Goal: Task Accomplishment & Management: Manage account settings

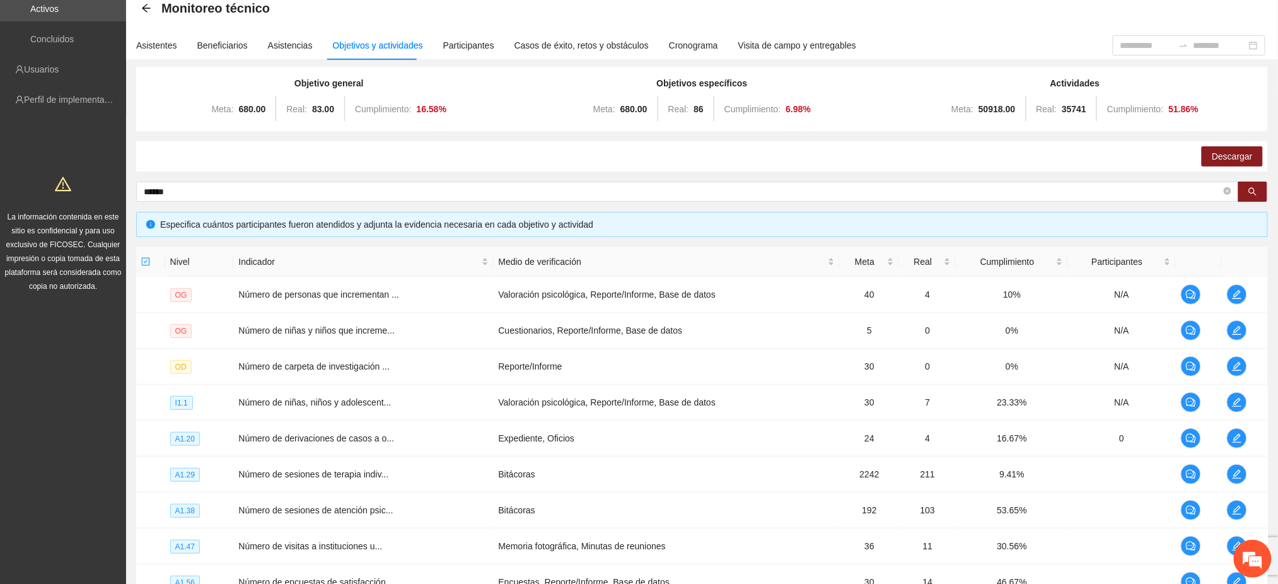
scroll to position [48, 0]
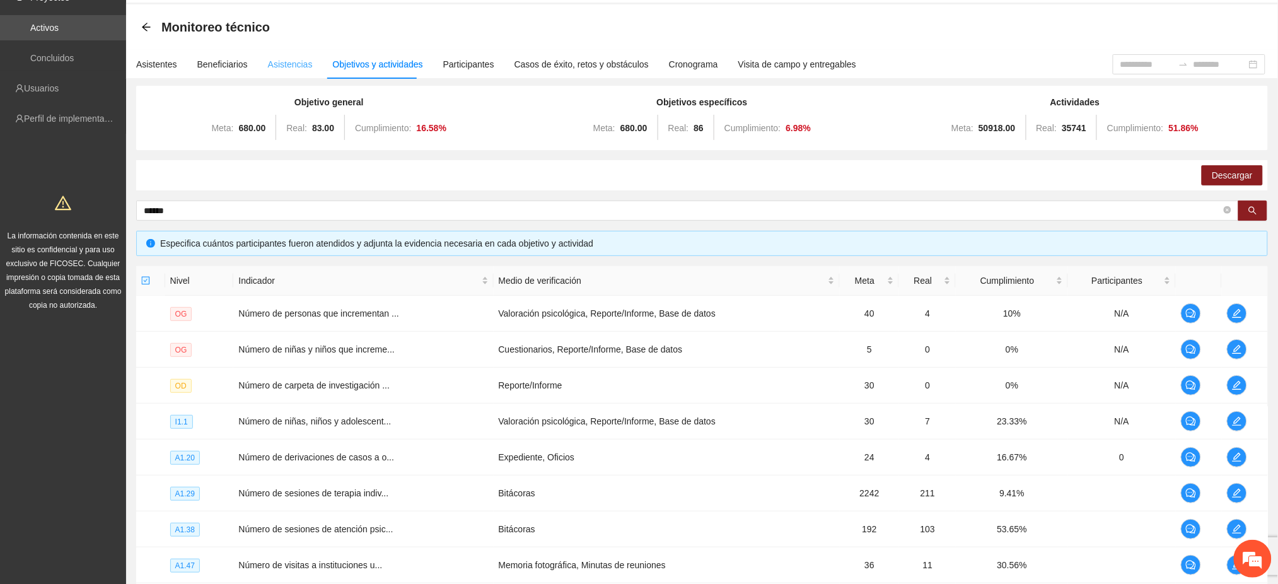
click at [269, 71] on div "Asistencias" at bounding box center [290, 64] width 45 height 29
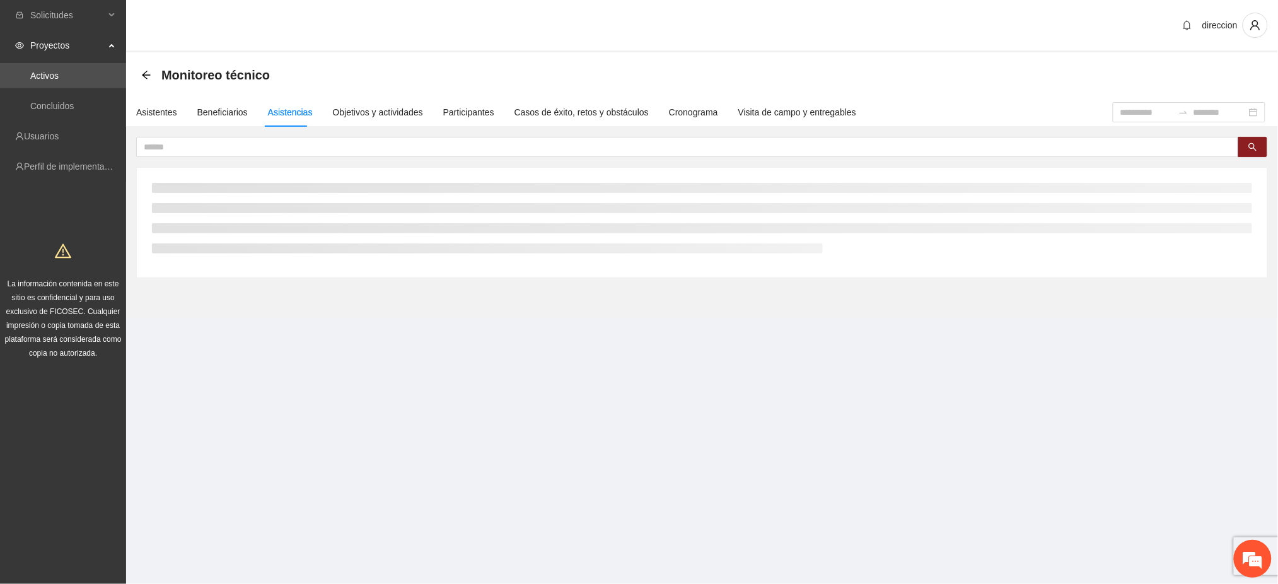
scroll to position [0, 0]
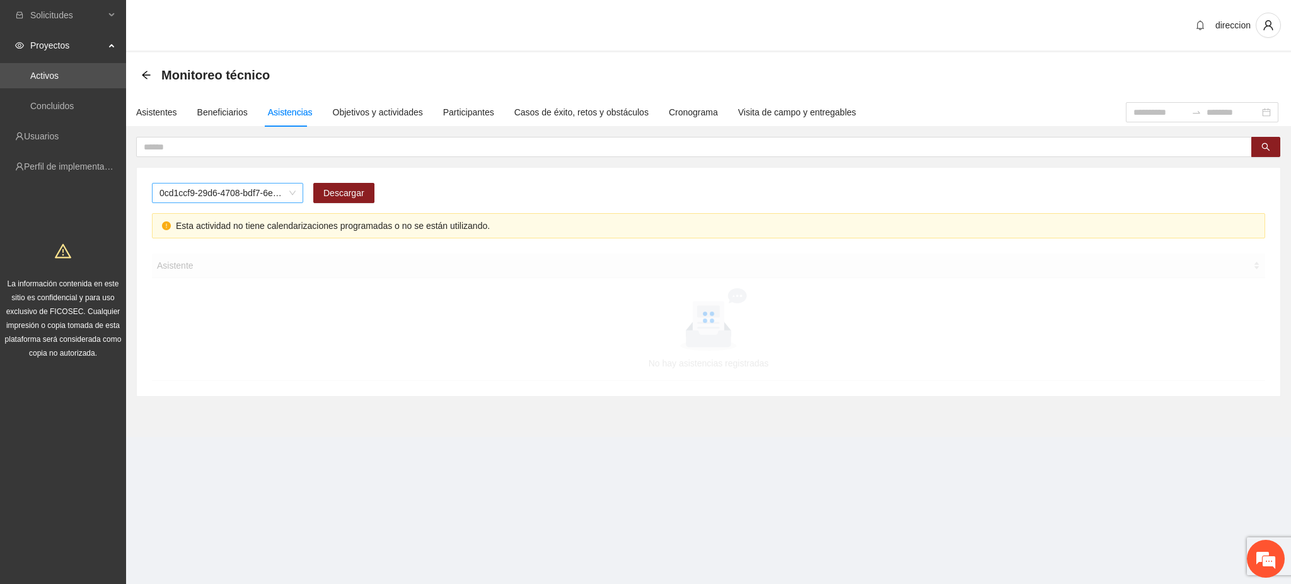
click at [202, 185] on span "0cd1ccf9-29d6-4708-bdf7-6e91457c8cf1" at bounding box center [228, 192] width 136 height 19
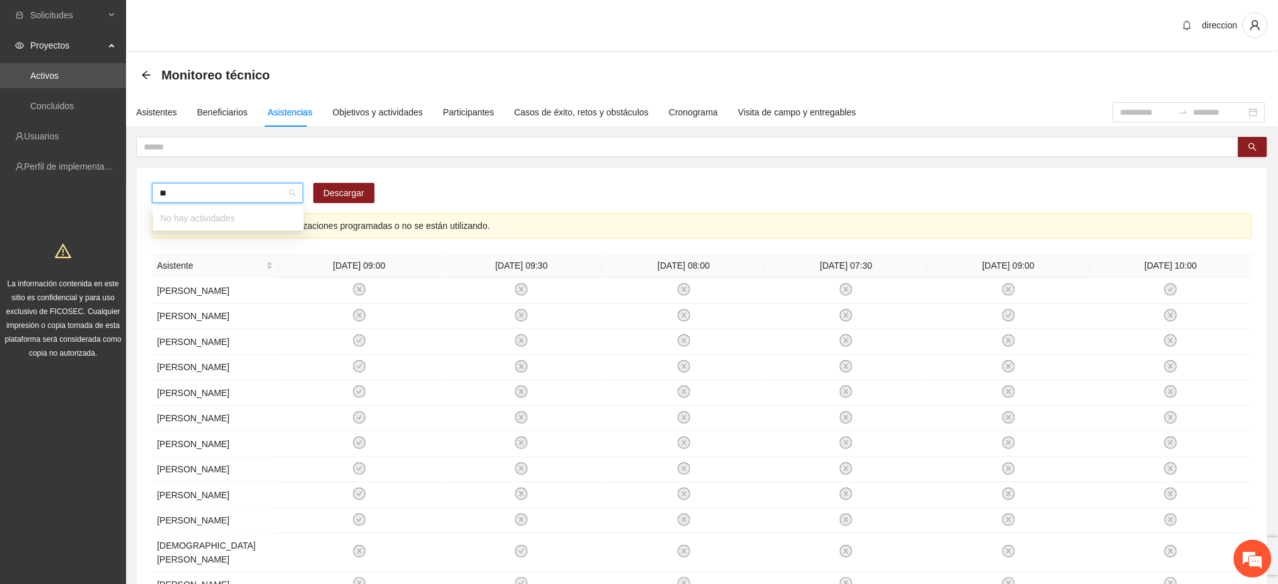
type input "***"
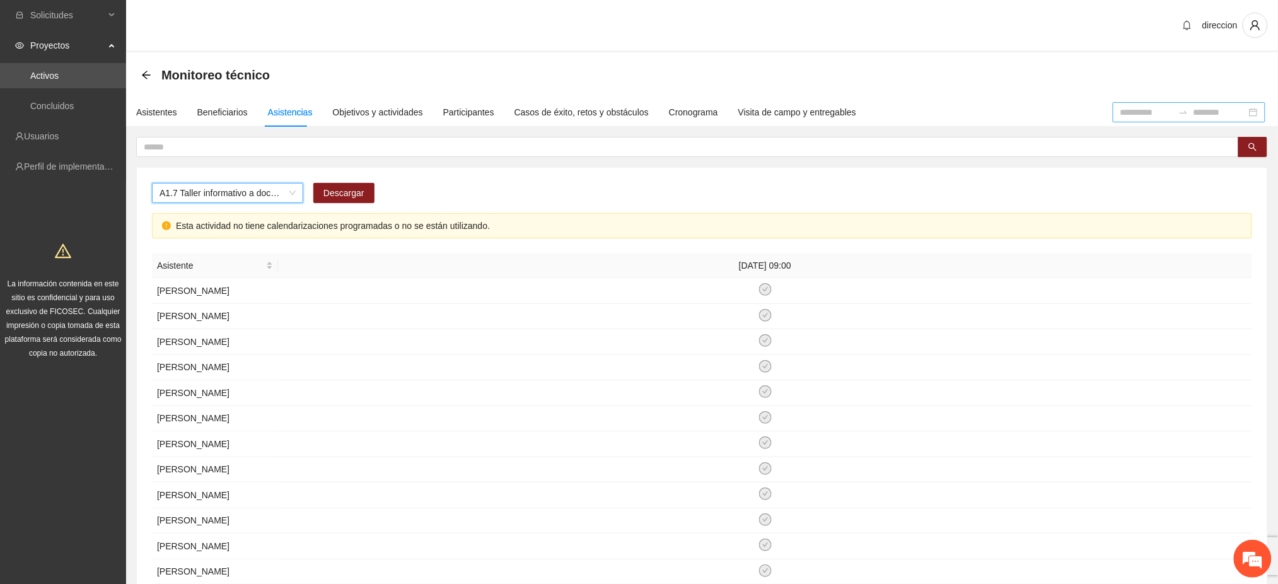
click at [1120, 106] on input at bounding box center [1146, 112] width 53 height 14
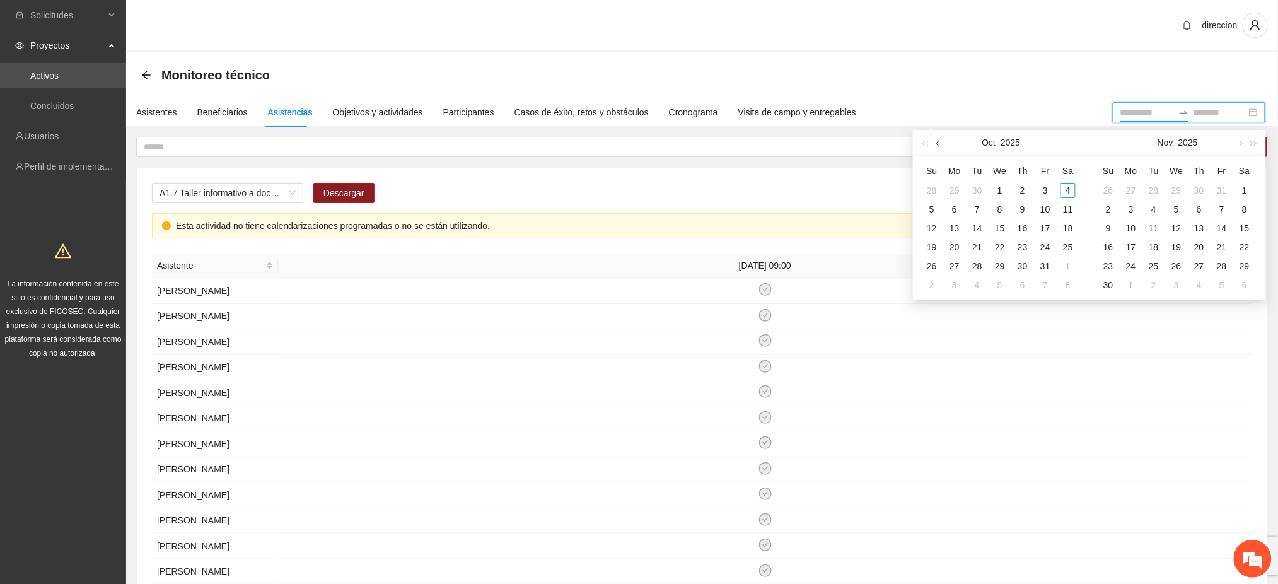
click at [943, 144] on button "button" at bounding box center [939, 142] width 14 height 25
type input "**********"
click at [1050, 192] on div "1" at bounding box center [1045, 190] width 15 height 15
type input "**********"
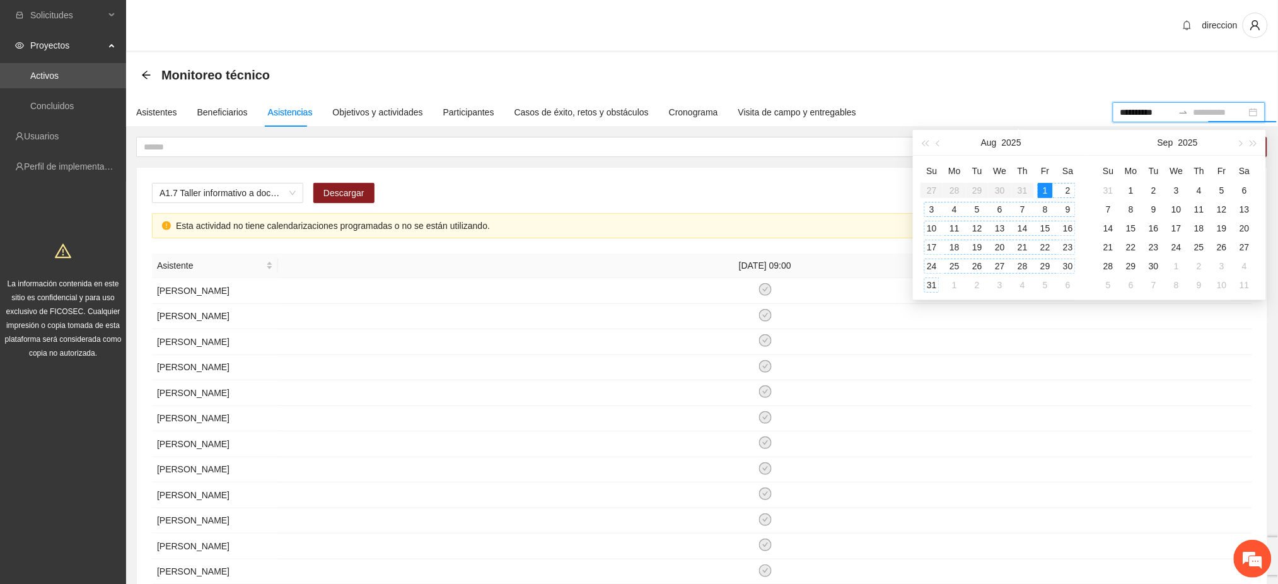
click at [932, 283] on div "31" at bounding box center [931, 284] width 15 height 15
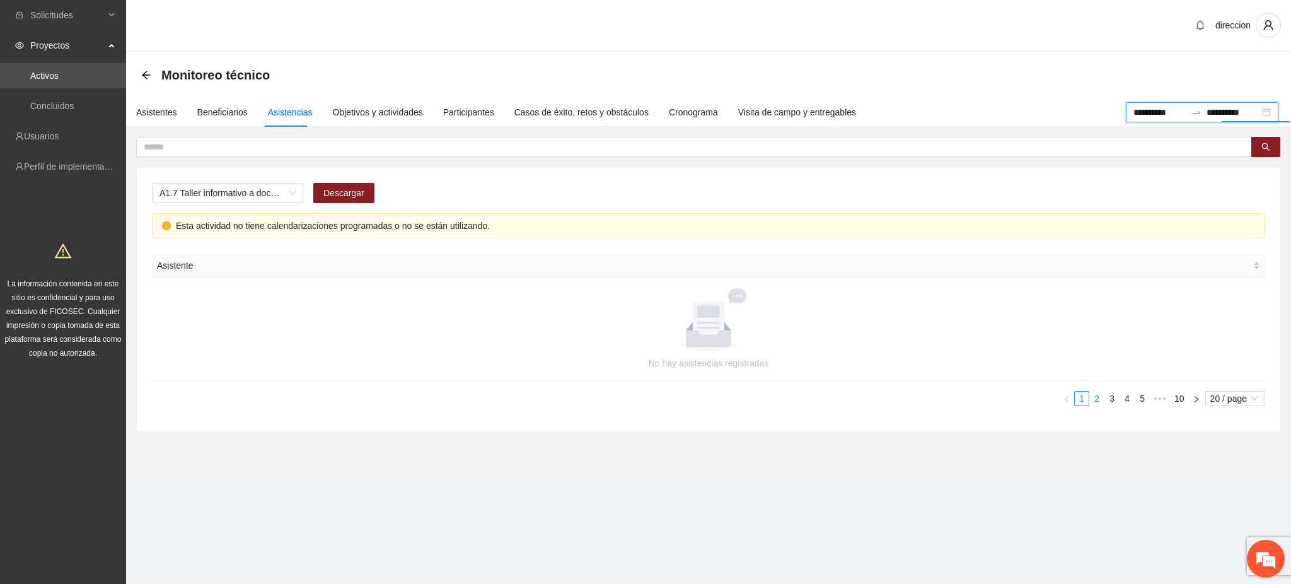
click at [1096, 398] on link "2" at bounding box center [1097, 399] width 14 height 14
click at [1181, 401] on link "10" at bounding box center [1180, 399] width 18 height 14
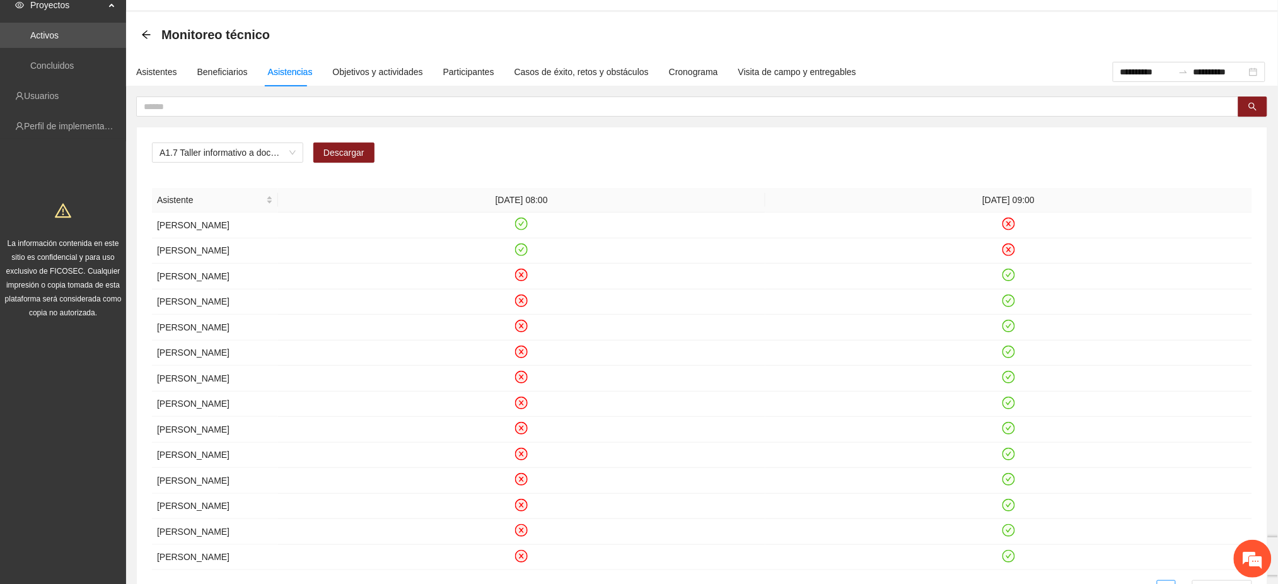
scroll to position [18, 0]
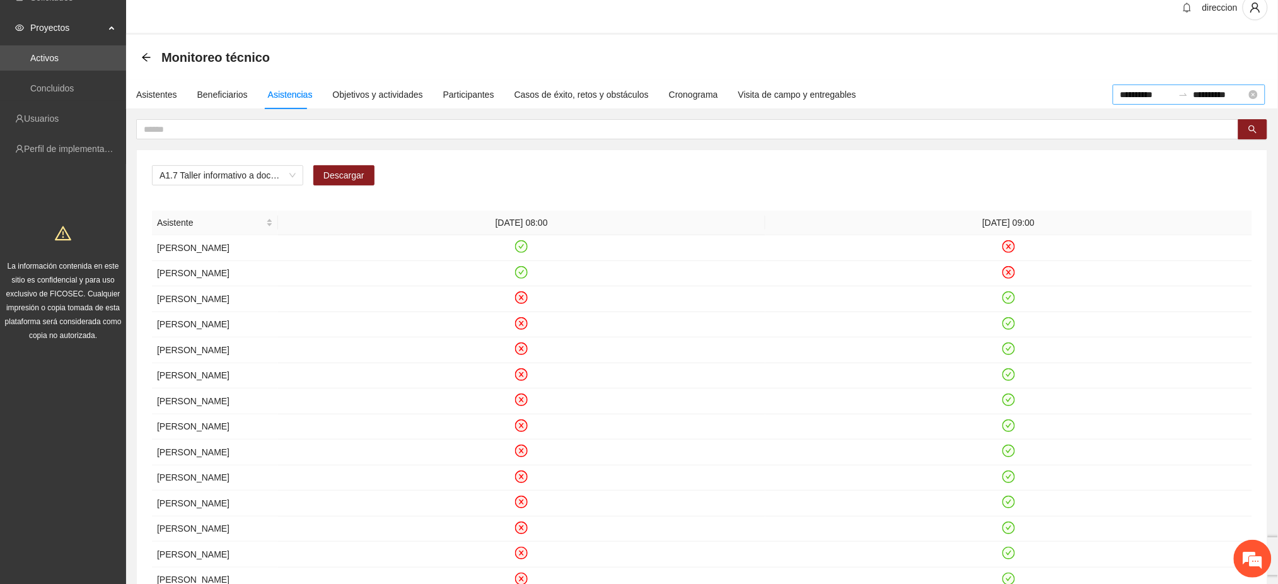
click at [1255, 88] on div "**********" at bounding box center [1189, 94] width 153 height 20
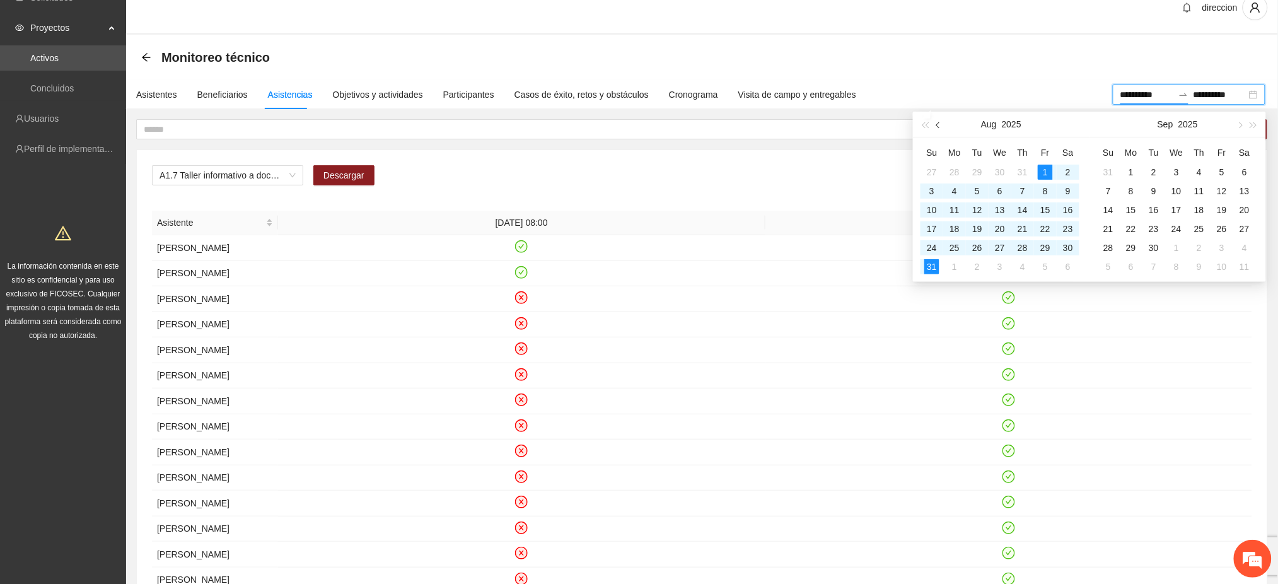
click at [938, 124] on span "button" at bounding box center [939, 125] width 6 height 6
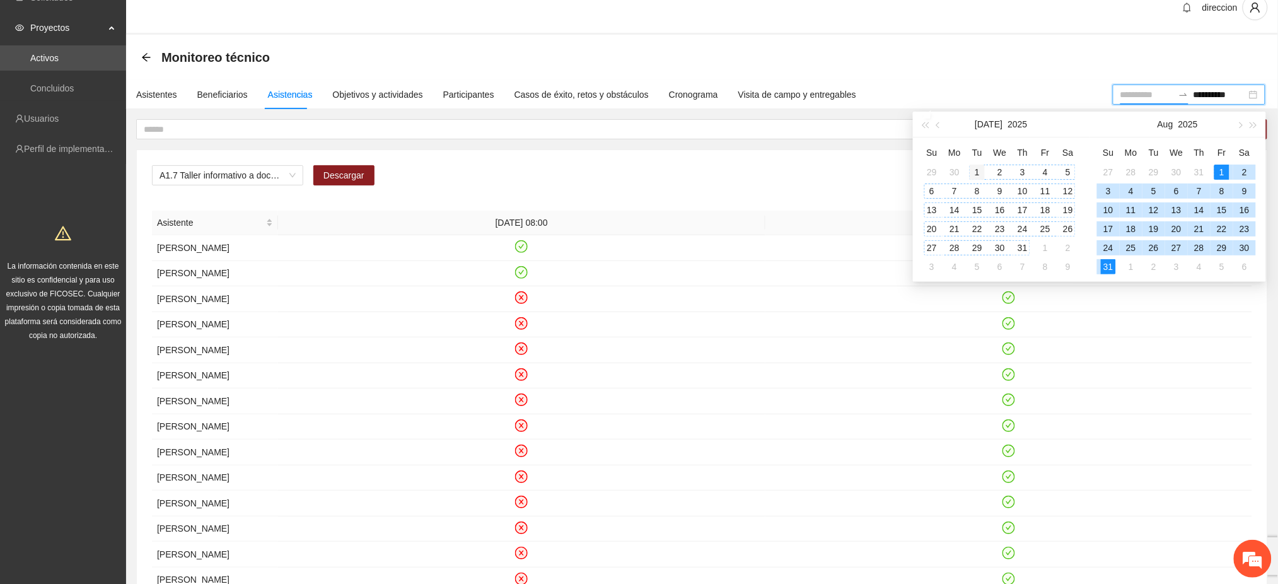
type input "**********"
click at [973, 175] on div "1" at bounding box center [977, 172] width 15 height 15
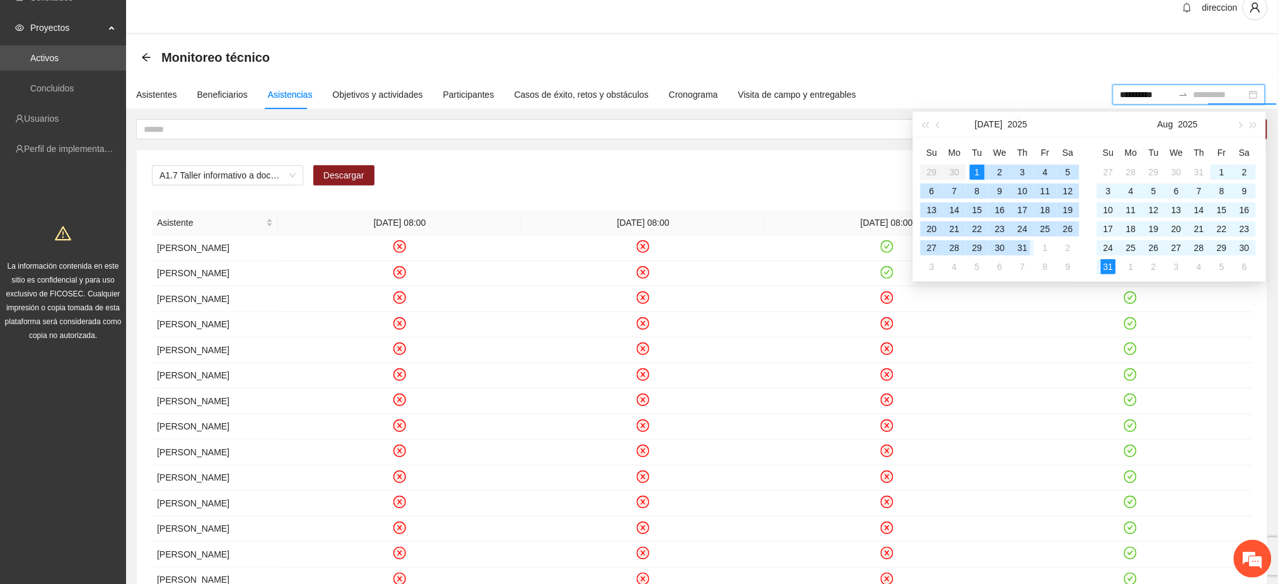
click at [1023, 248] on div "31" at bounding box center [1022, 247] width 15 height 15
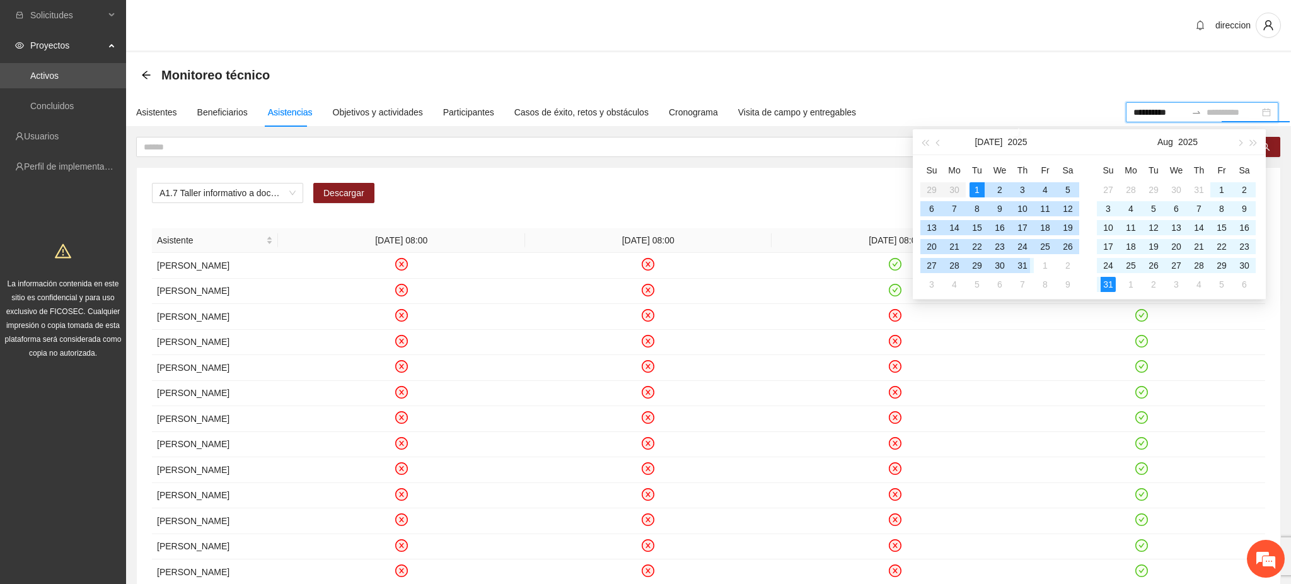
type input "**********"
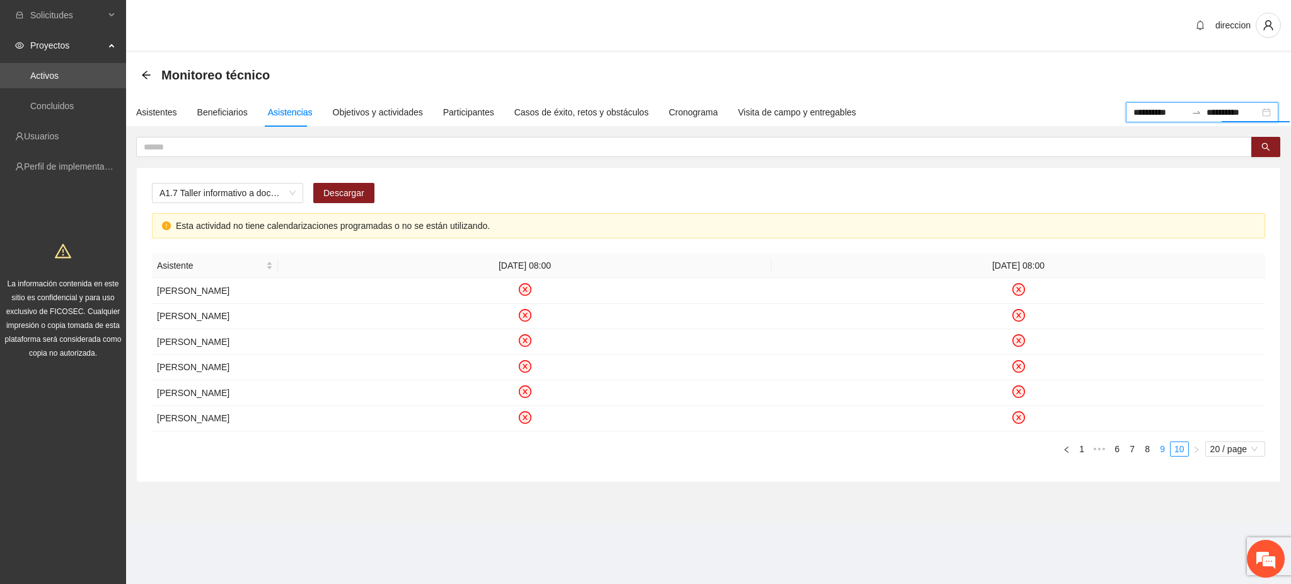
click at [1161, 456] on link "9" at bounding box center [1163, 449] width 14 height 14
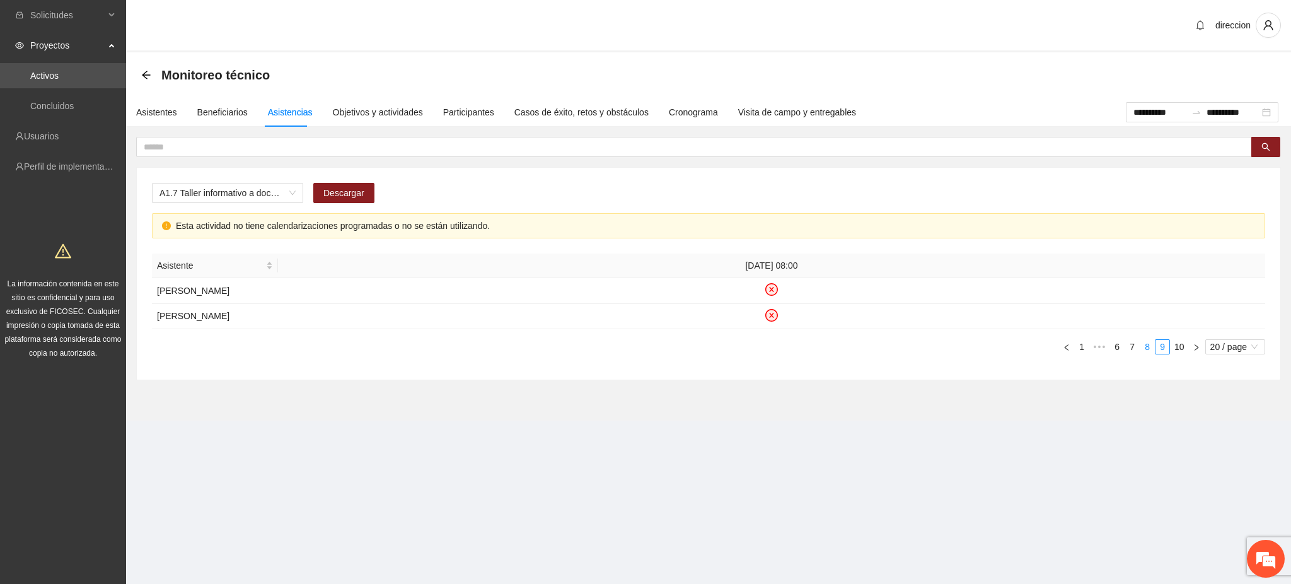
click at [1146, 354] on link "8" at bounding box center [1148, 347] width 14 height 14
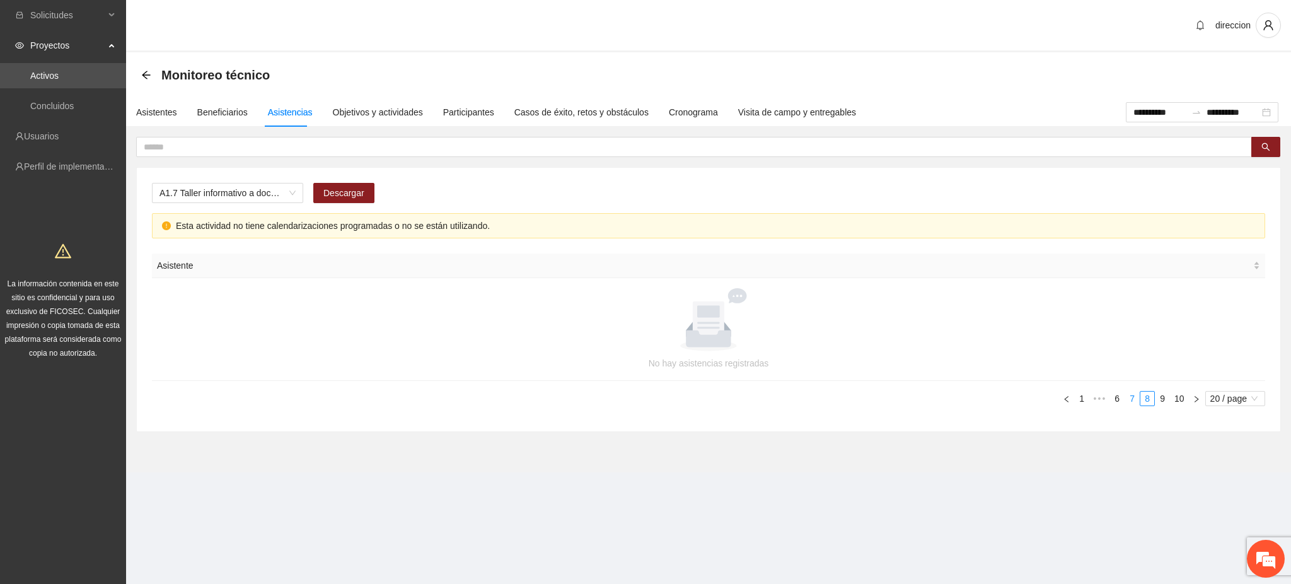
click at [1134, 401] on link "7" at bounding box center [1132, 399] width 14 height 14
click at [1117, 397] on link "6" at bounding box center [1117, 399] width 14 height 14
click at [1097, 398] on link "5" at bounding box center [1097, 399] width 14 height 14
click at [1179, 400] on link "10" at bounding box center [1180, 399] width 18 height 14
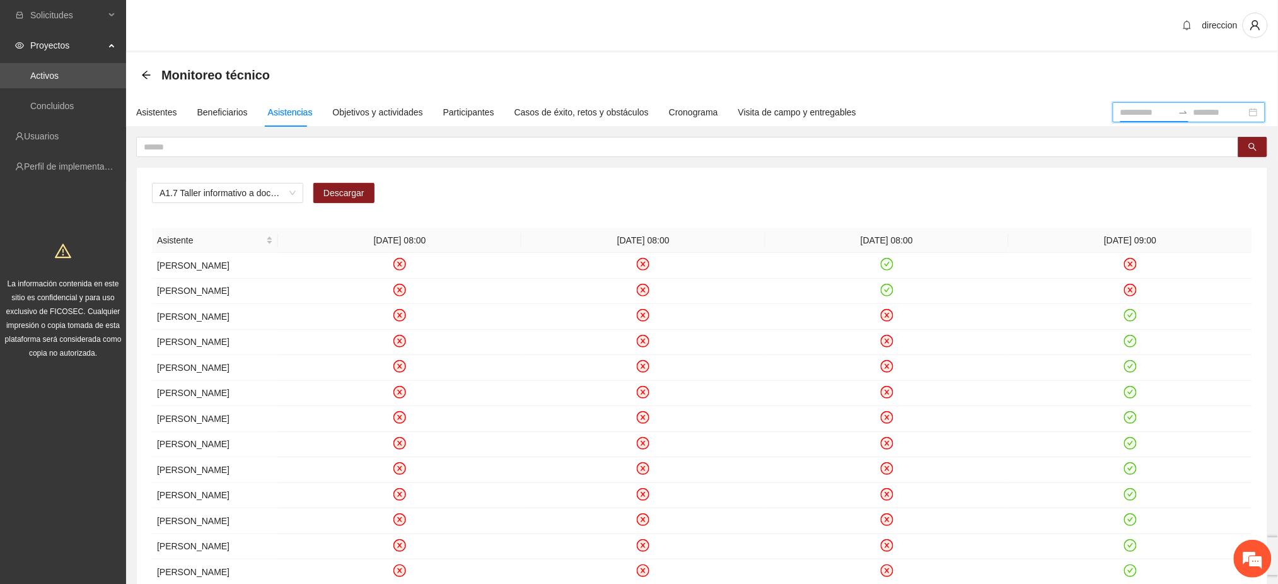
click at [1120, 114] on input at bounding box center [1146, 112] width 53 height 14
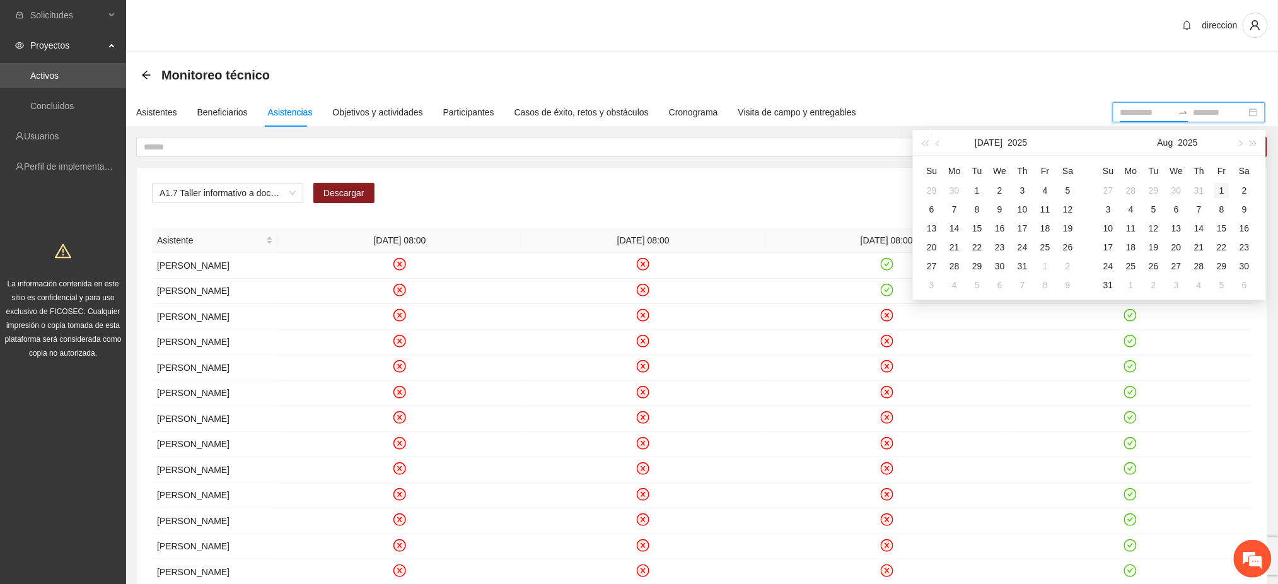
type input "**********"
click at [1216, 189] on div "1" at bounding box center [1221, 190] width 15 height 15
type input "**********"
click at [1114, 282] on div "31" at bounding box center [1108, 284] width 15 height 15
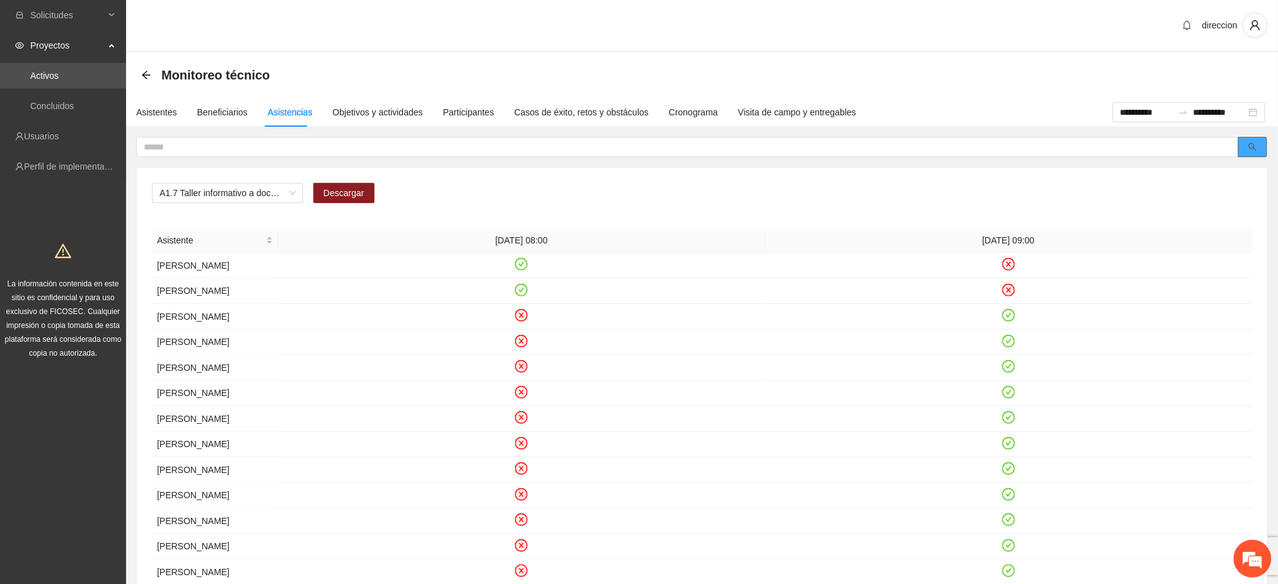
click at [1249, 146] on icon "search" at bounding box center [1253, 147] width 8 height 8
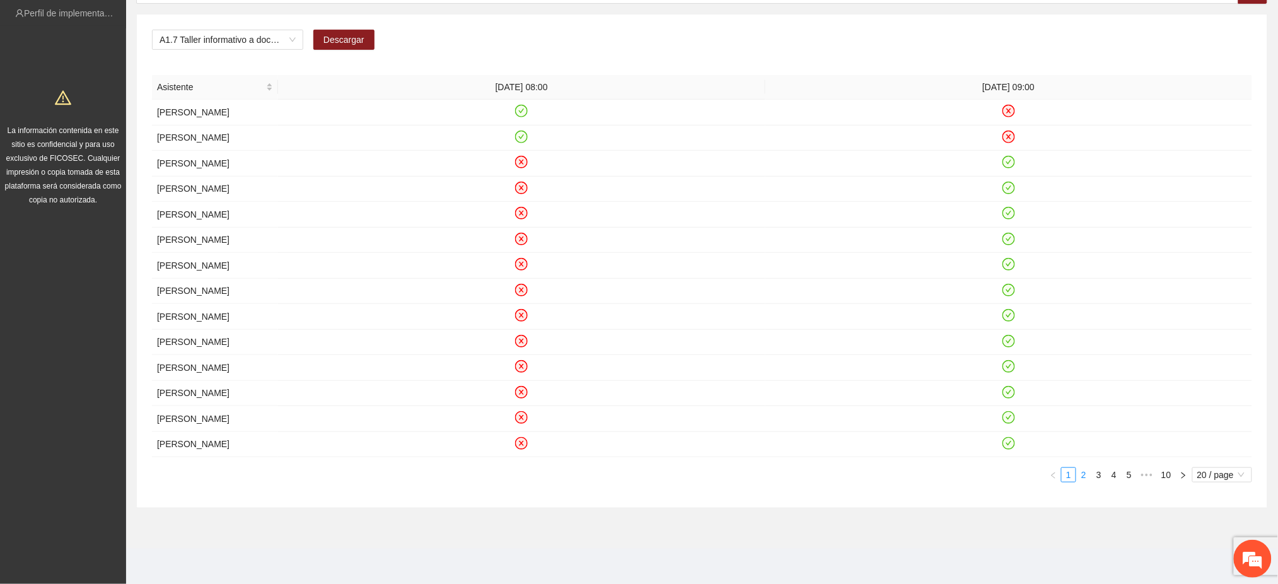
click at [1085, 480] on link "2" at bounding box center [1084, 475] width 14 height 14
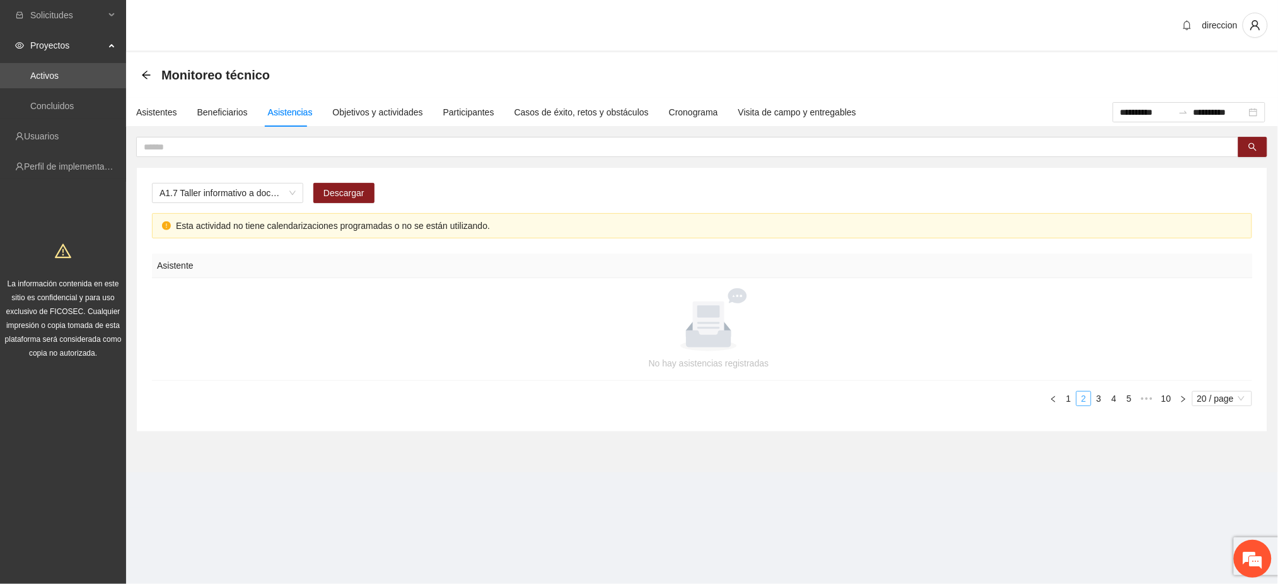
scroll to position [0, 0]
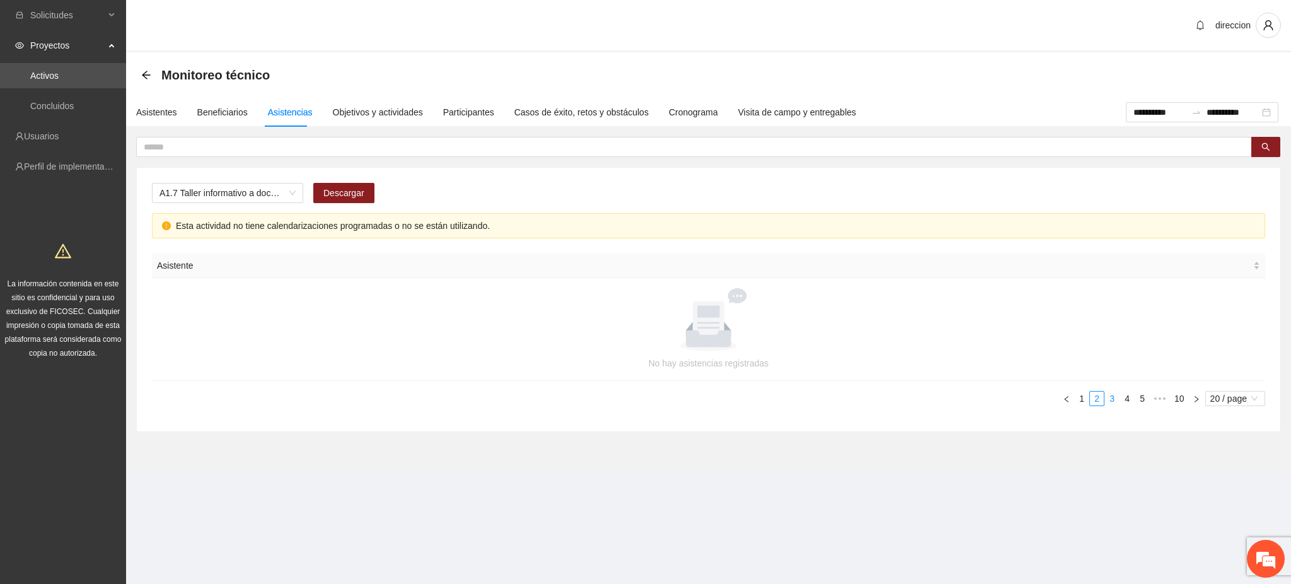
click at [1115, 393] on link "3" at bounding box center [1112, 399] width 14 height 14
click at [1127, 402] on link "4" at bounding box center [1127, 399] width 14 height 14
click at [1127, 402] on link "5" at bounding box center [1127, 399] width 14 height 14
click at [1127, 402] on link "6" at bounding box center [1127, 399] width 14 height 14
click at [1127, 402] on link "7" at bounding box center [1127, 399] width 14 height 14
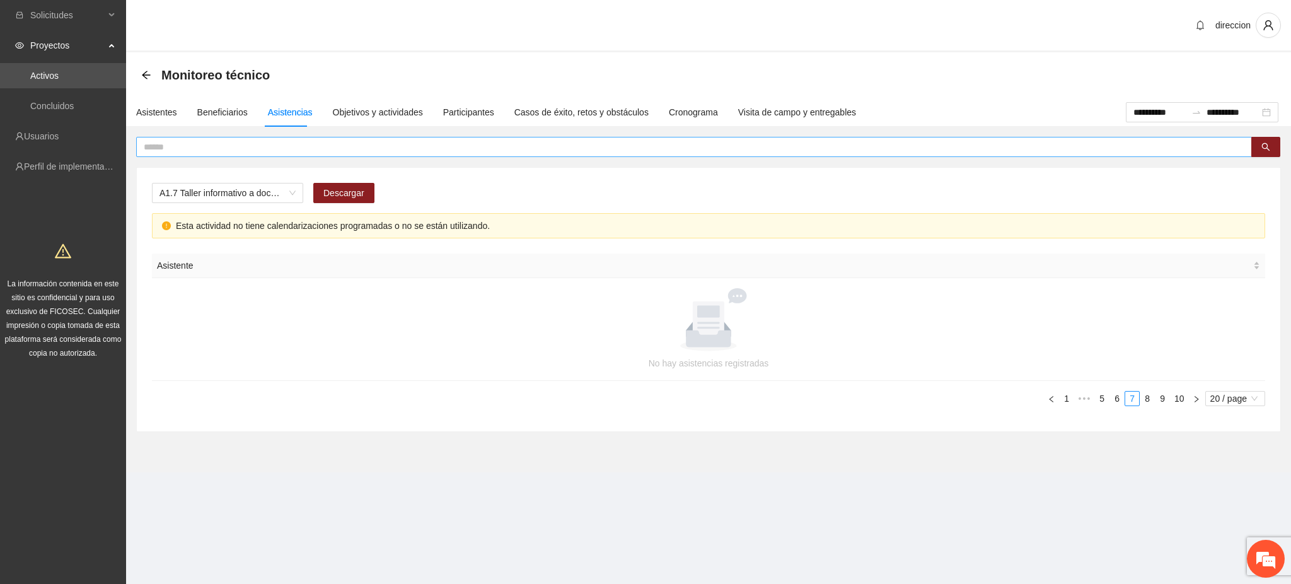
click at [160, 142] on input "text" at bounding box center [689, 147] width 1091 height 14
drag, startPoint x: 216, startPoint y: 146, endPoint x: 113, endPoint y: 154, distance: 103.8
click at [113, 154] on section "**********" at bounding box center [645, 292] width 1291 height 584
type input "**********"
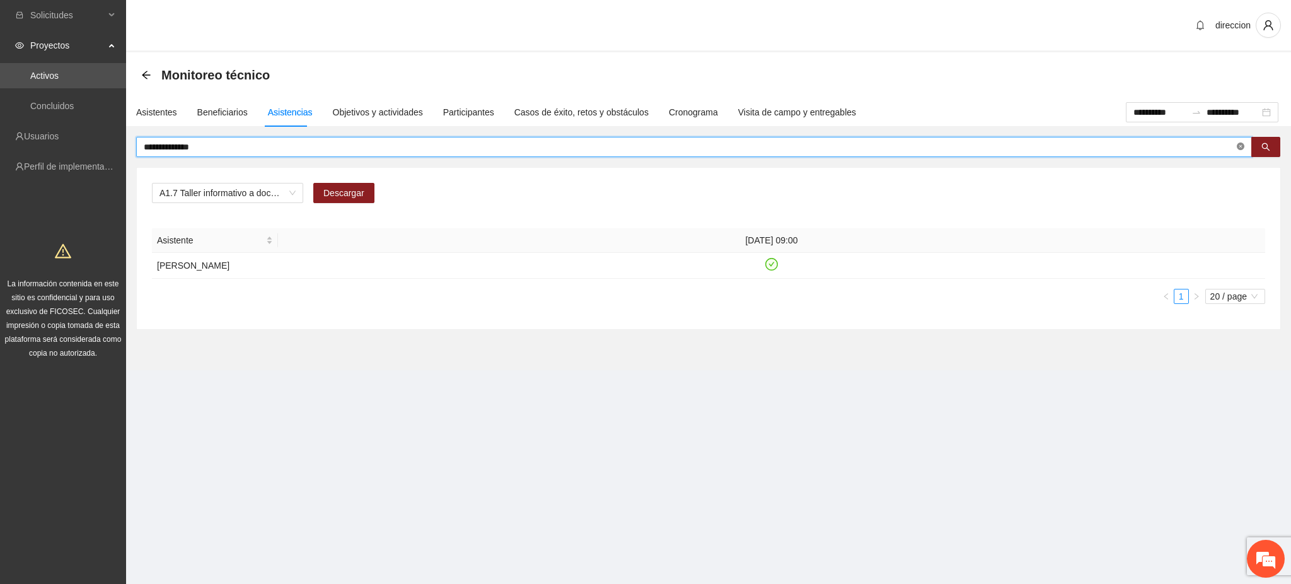
click at [1242, 144] on icon "close-circle" at bounding box center [1241, 146] width 8 height 8
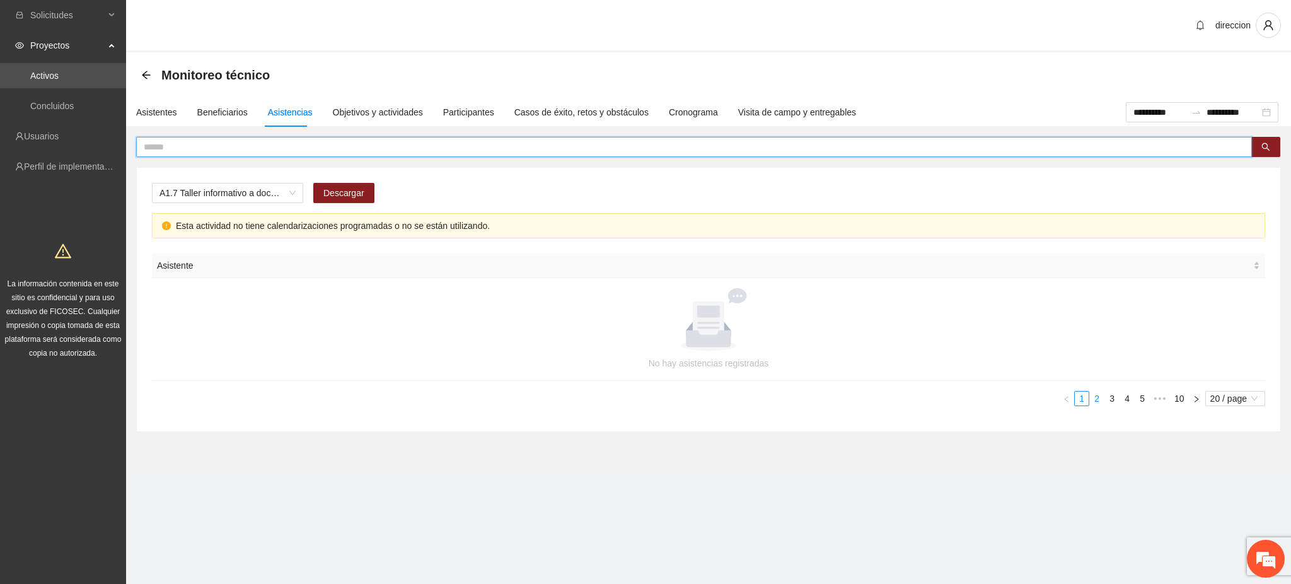
click at [1096, 400] on link "2" at bounding box center [1097, 399] width 14 height 14
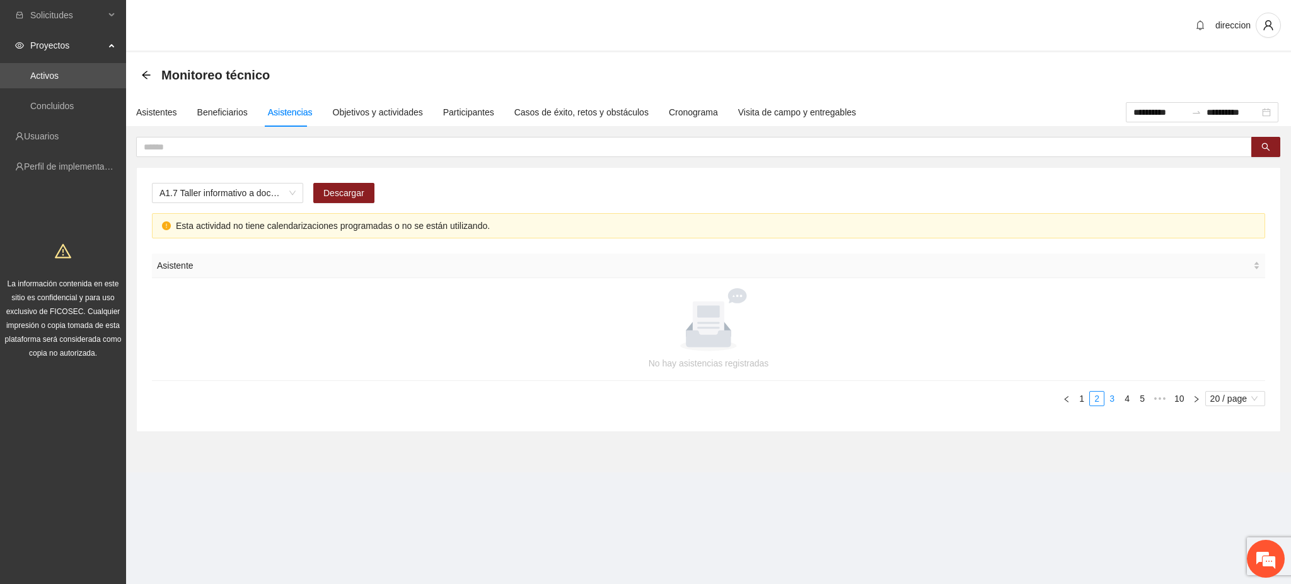
click at [1108, 398] on link "3" at bounding box center [1112, 399] width 14 height 14
click at [1127, 398] on link "4" at bounding box center [1127, 399] width 14 height 14
click at [1127, 398] on link "5" at bounding box center [1127, 399] width 14 height 14
click at [1127, 398] on link "6" at bounding box center [1127, 399] width 14 height 14
click at [1127, 398] on link "7" at bounding box center [1127, 399] width 14 height 14
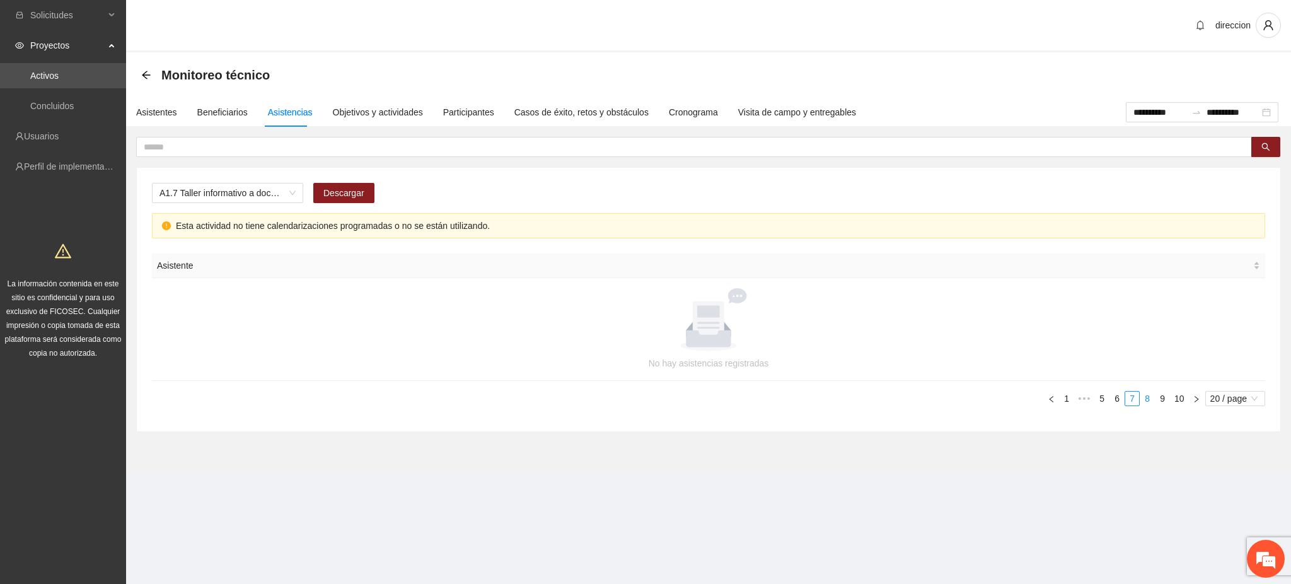
click at [1148, 400] on link "8" at bounding box center [1148, 399] width 14 height 14
click at [1161, 398] on link "9" at bounding box center [1163, 399] width 14 height 14
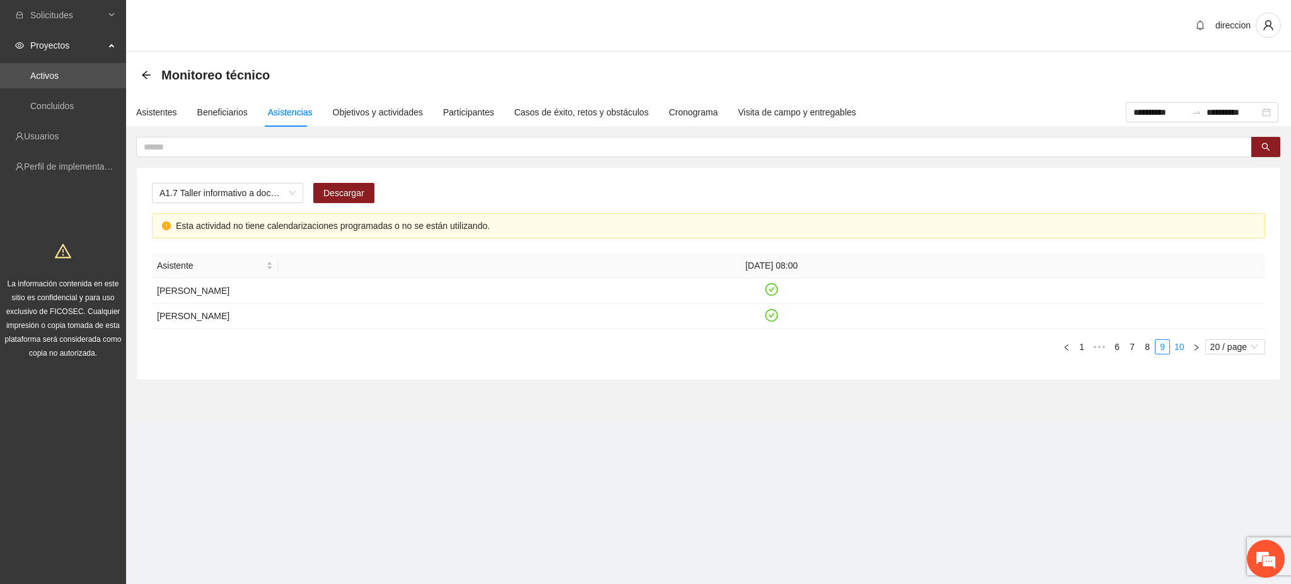
click at [1181, 354] on link "10" at bounding box center [1180, 347] width 18 height 14
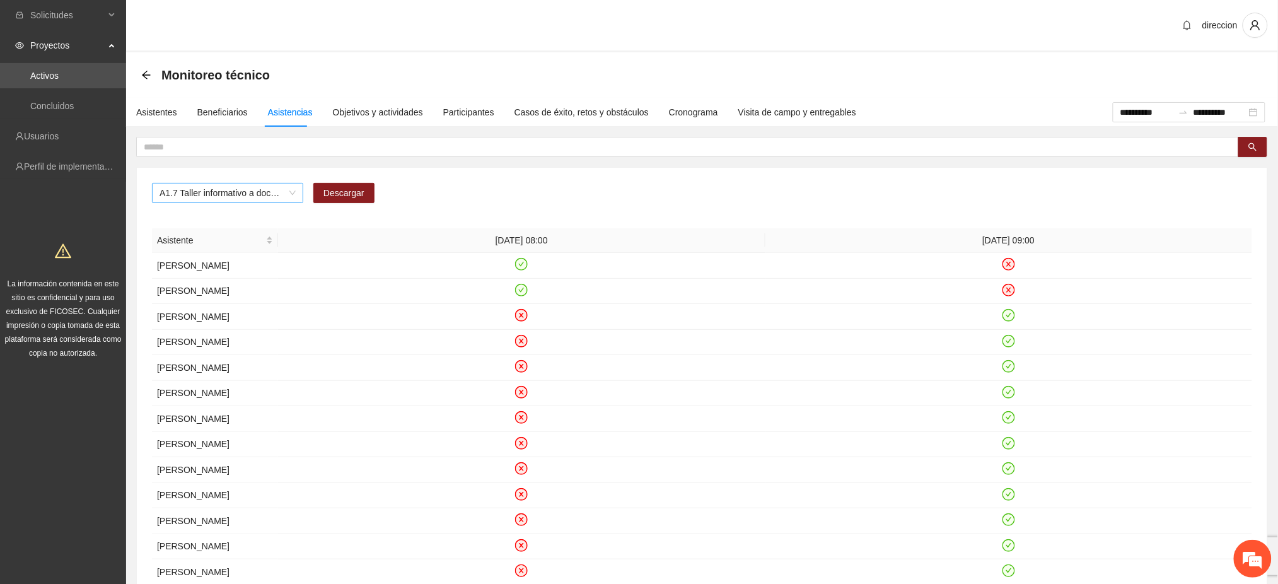
click at [269, 186] on span "A1.7 Taller informativo a docentes sobre protocolo único de actuación en casos …" at bounding box center [228, 192] width 136 height 19
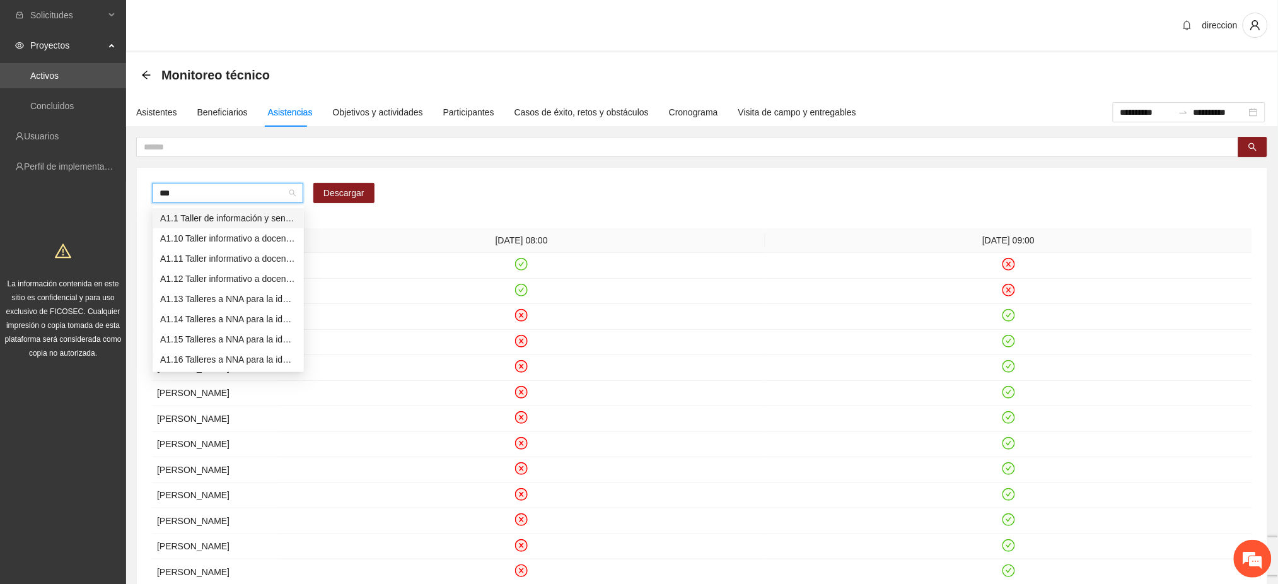
type input "****"
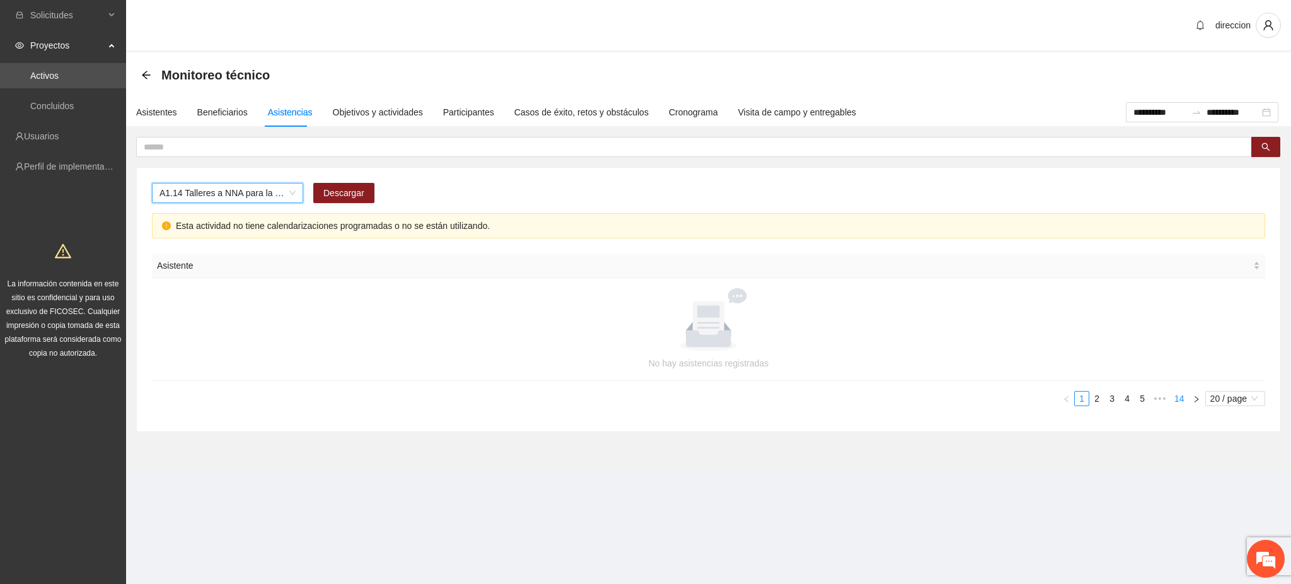
click at [1180, 402] on link "14" at bounding box center [1180, 399] width 18 height 14
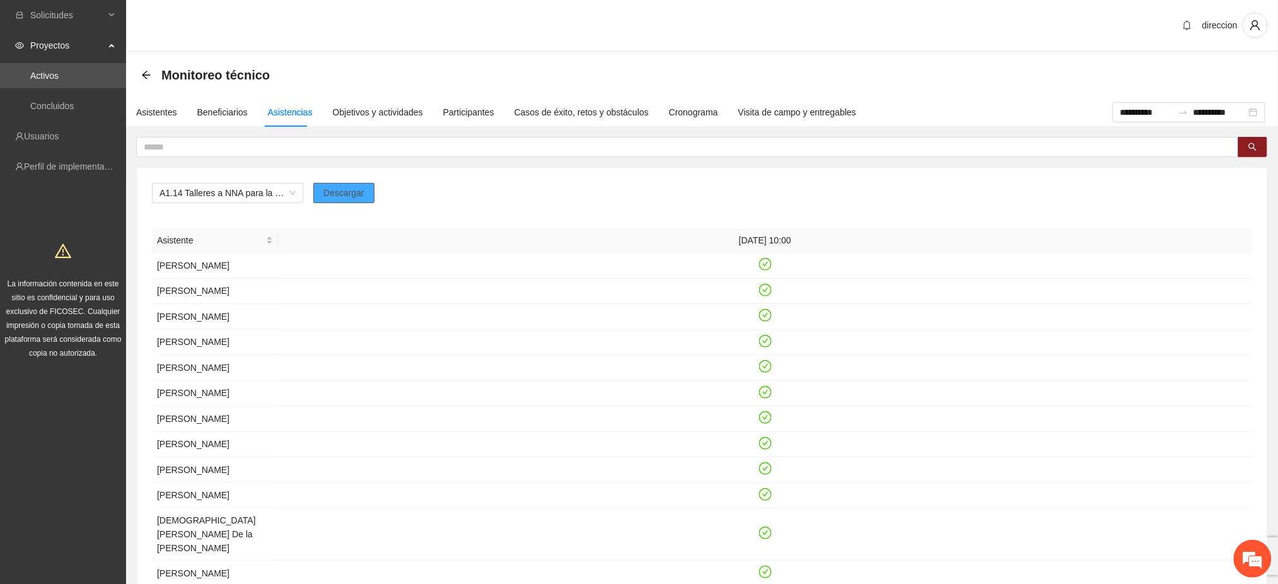
click at [347, 199] on button "Descargar" at bounding box center [343, 193] width 61 height 20
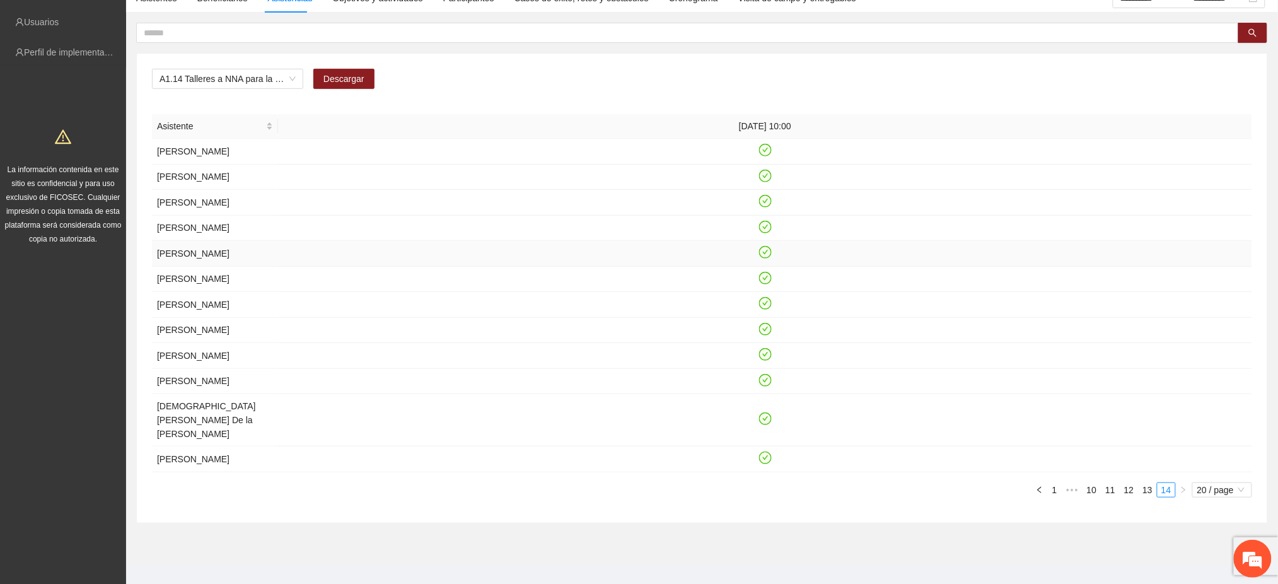
click at [755, 259] on td at bounding box center [765, 254] width 974 height 26
click at [1147, 483] on link "13" at bounding box center [1148, 490] width 18 height 14
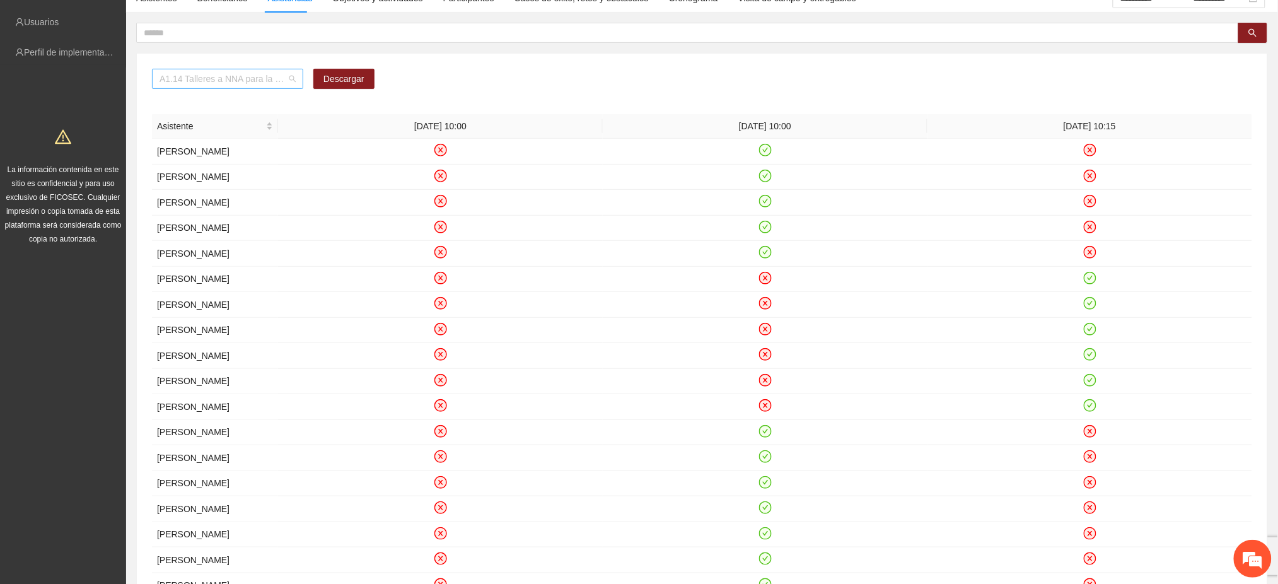
click at [224, 76] on span "A1.14 Talleres a NNA para la identificación de situaciones de riesgo en Delicias" at bounding box center [228, 78] width 136 height 19
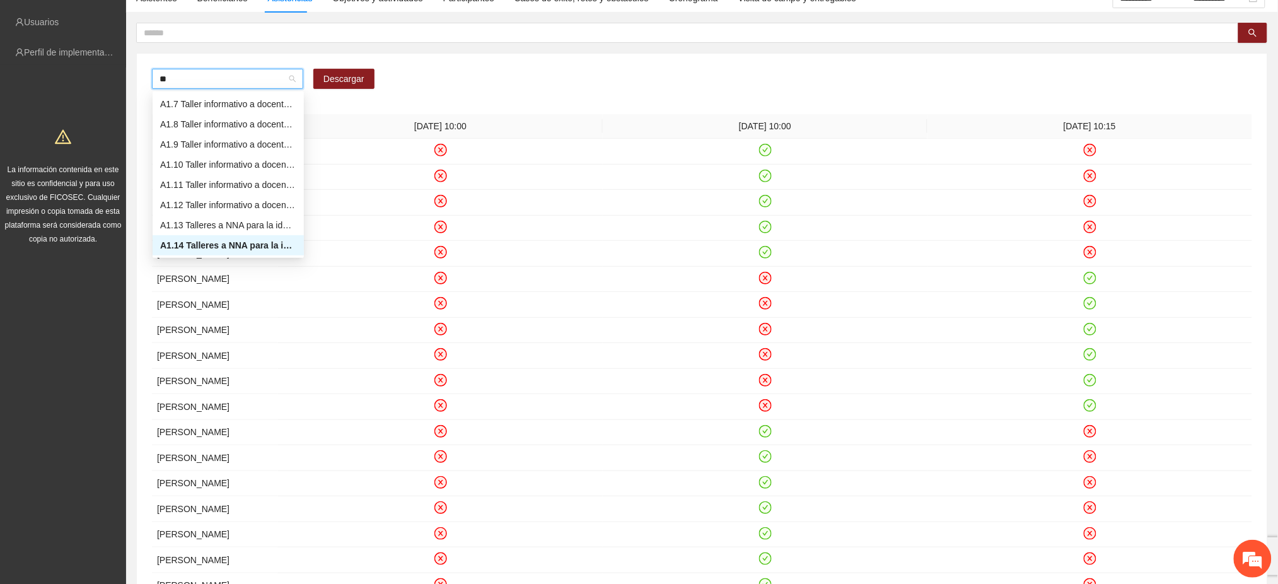
type input "***"
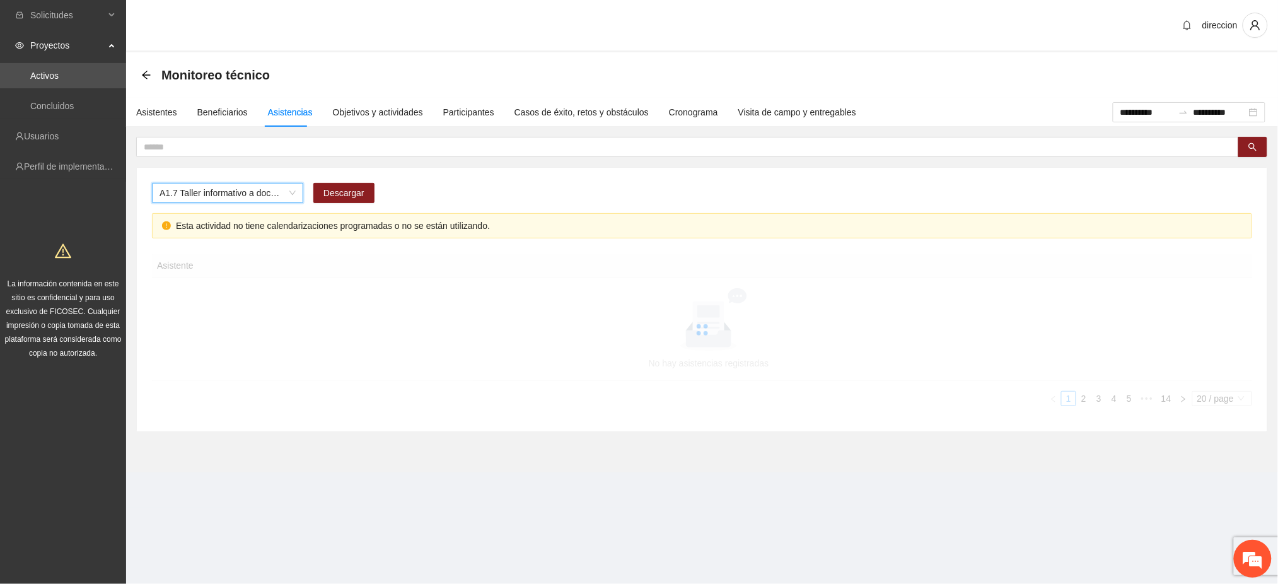
scroll to position [0, 0]
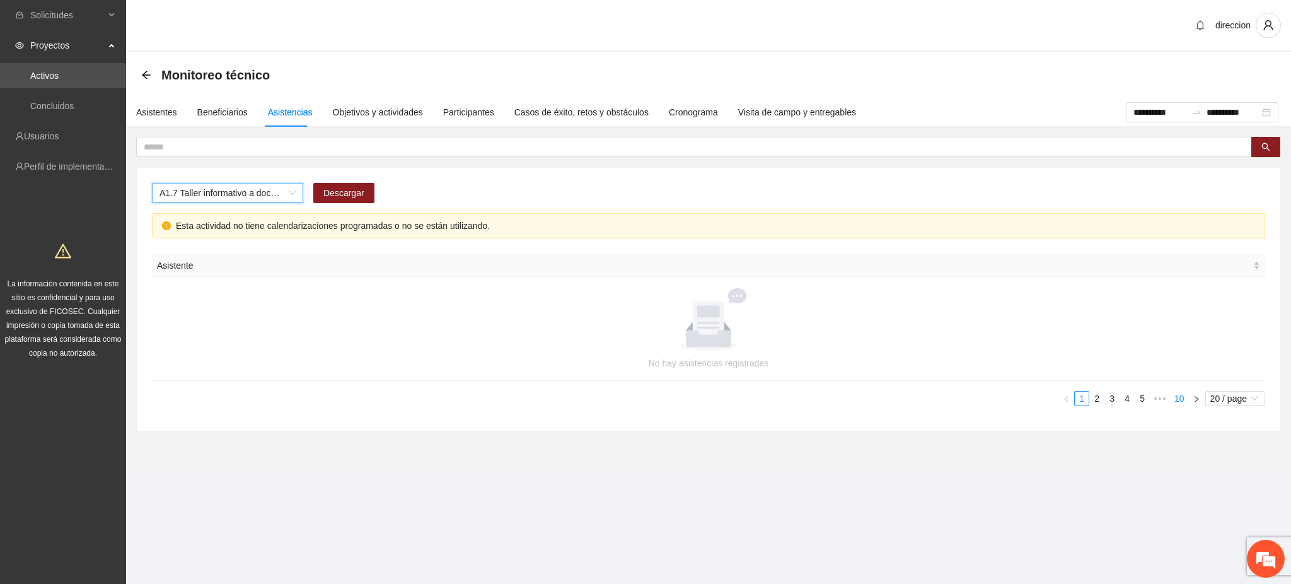
click at [1182, 401] on link "10" at bounding box center [1180, 399] width 18 height 14
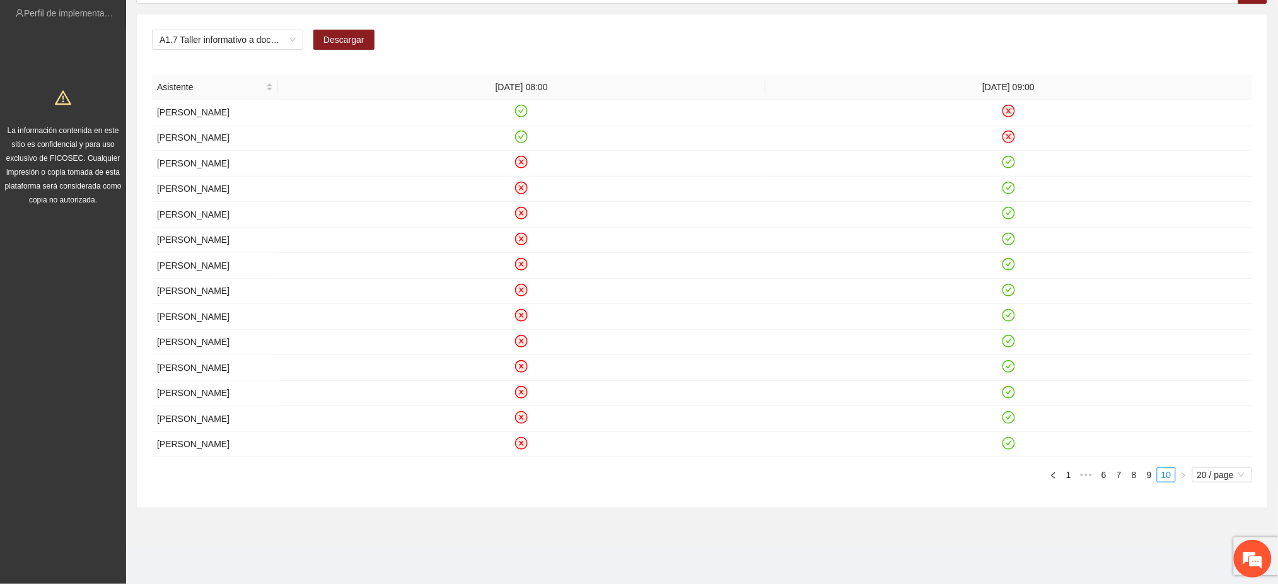
scroll to position [170, 0]
click at [1149, 482] on link "9" at bounding box center [1149, 475] width 14 height 14
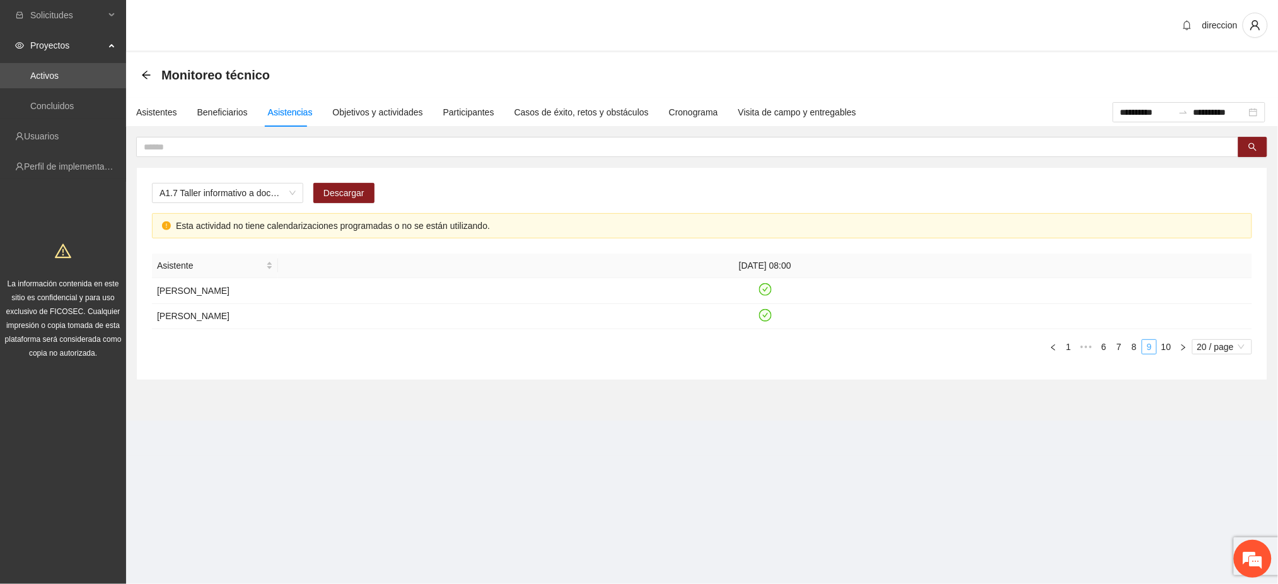
scroll to position [0, 0]
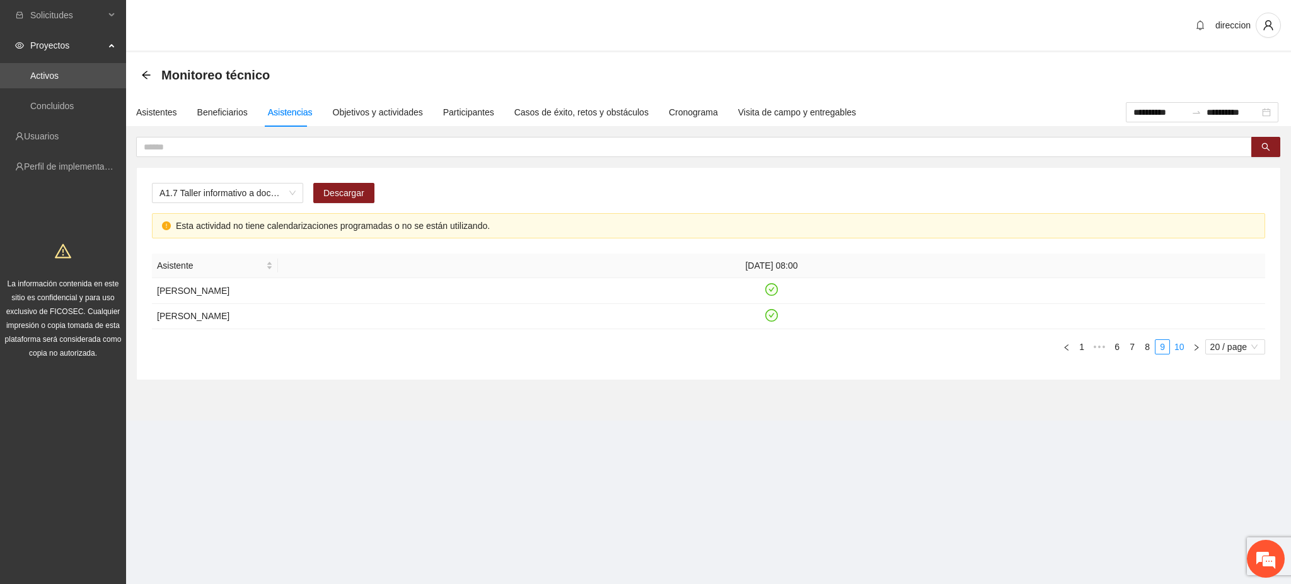
click at [1183, 354] on link "10" at bounding box center [1180, 347] width 18 height 14
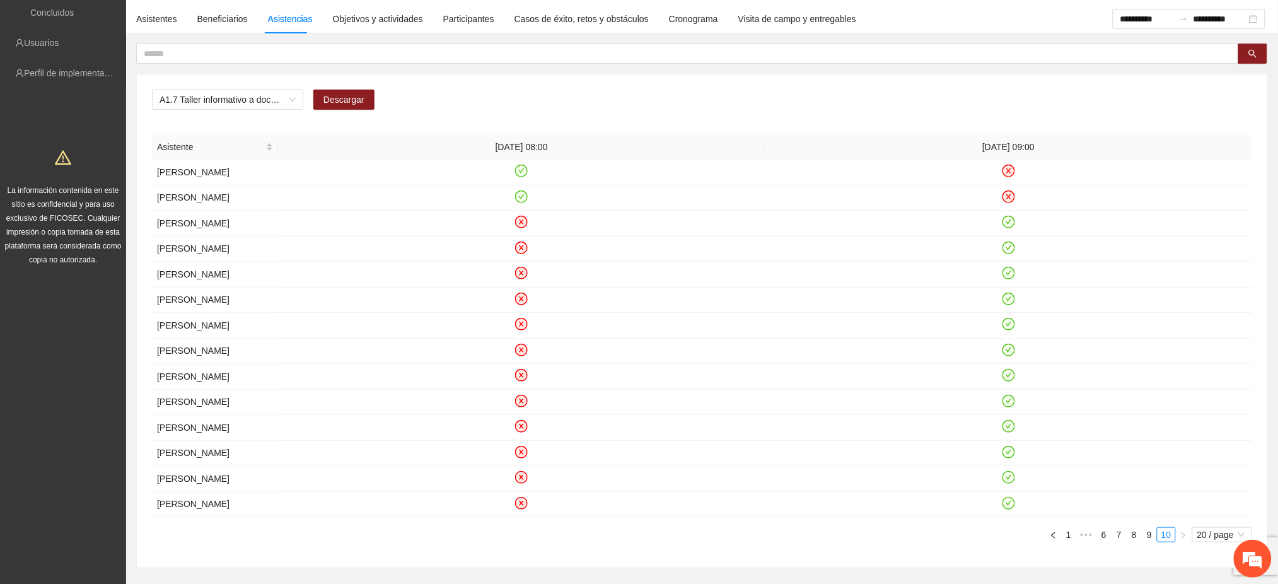
scroll to position [103, 0]
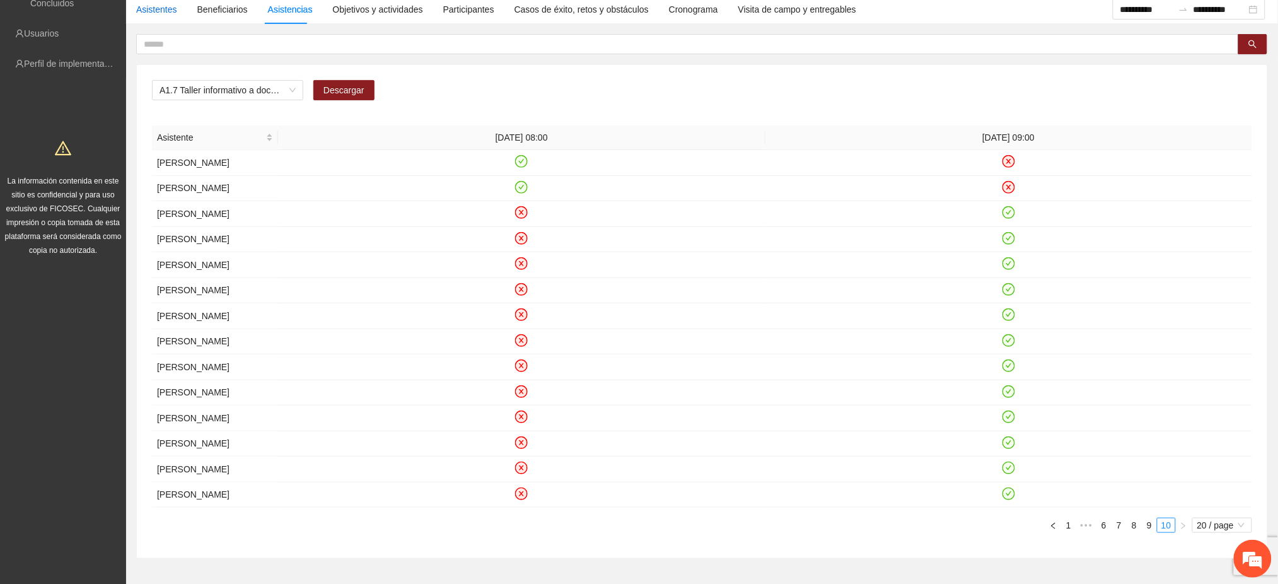
click at [158, 7] on div "Asistentes" at bounding box center [156, 10] width 41 height 14
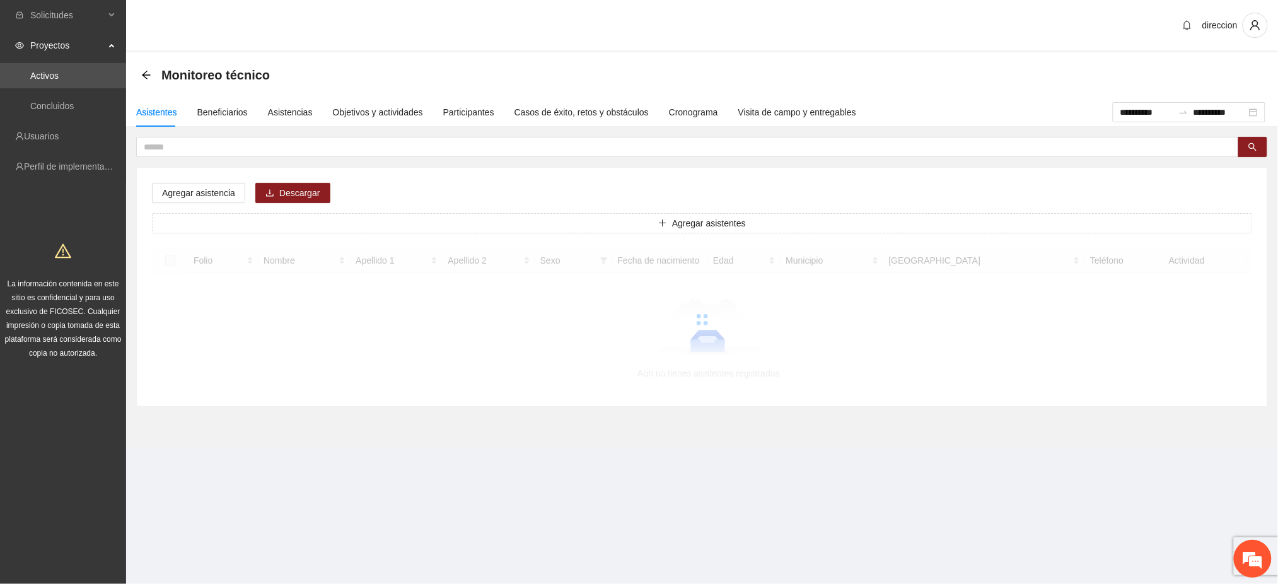
scroll to position [0, 0]
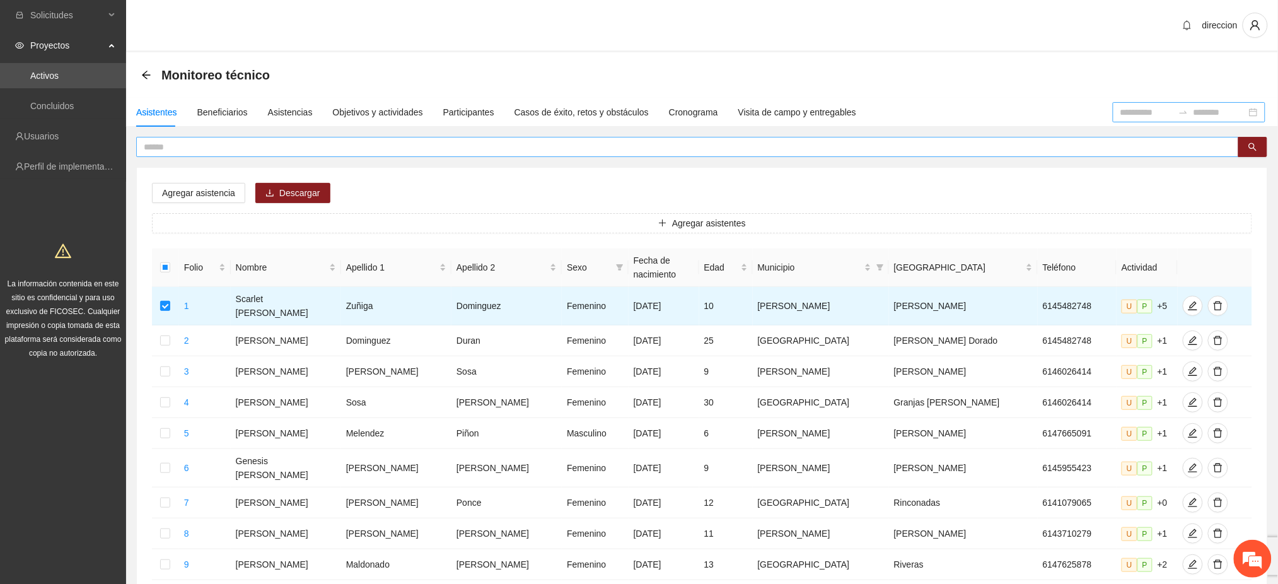
click at [182, 148] on input "text" at bounding box center [683, 147] width 1078 height 14
click at [180, 199] on span "Agregar asistencia" at bounding box center [198, 193] width 73 height 14
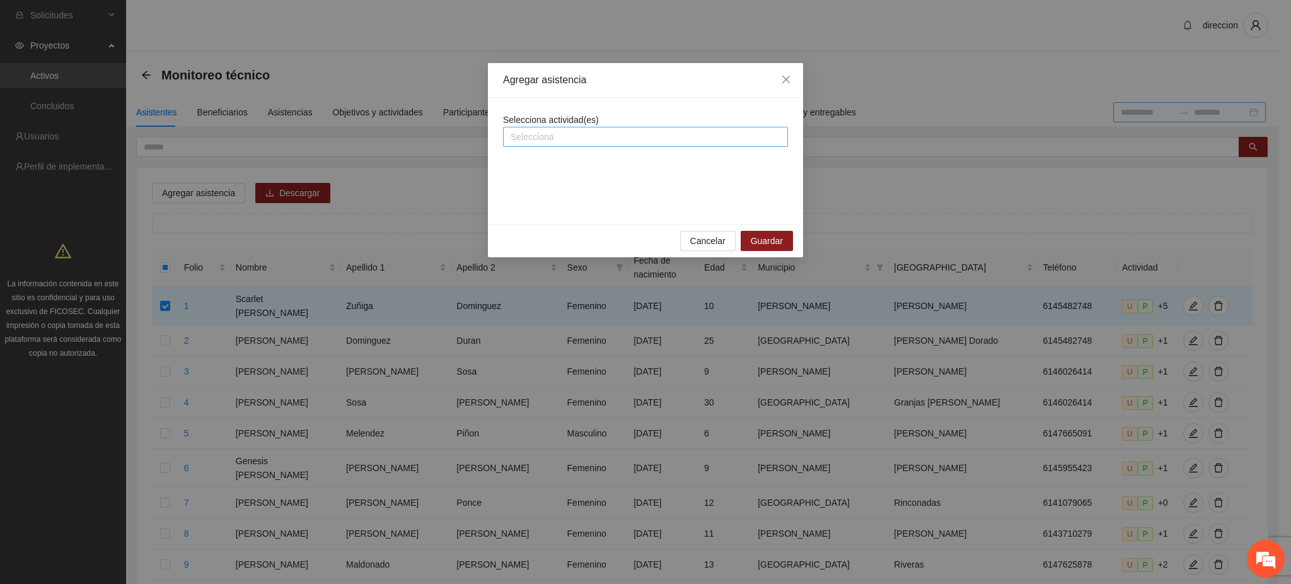
click at [542, 139] on div at bounding box center [645, 136] width 279 height 15
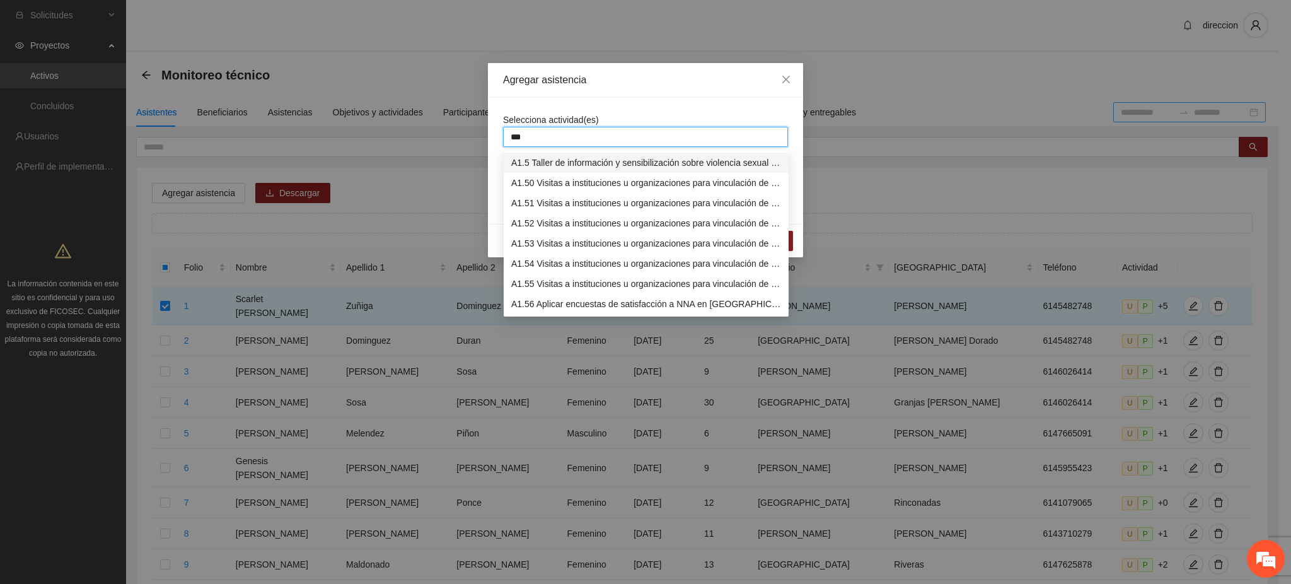
type input "****"
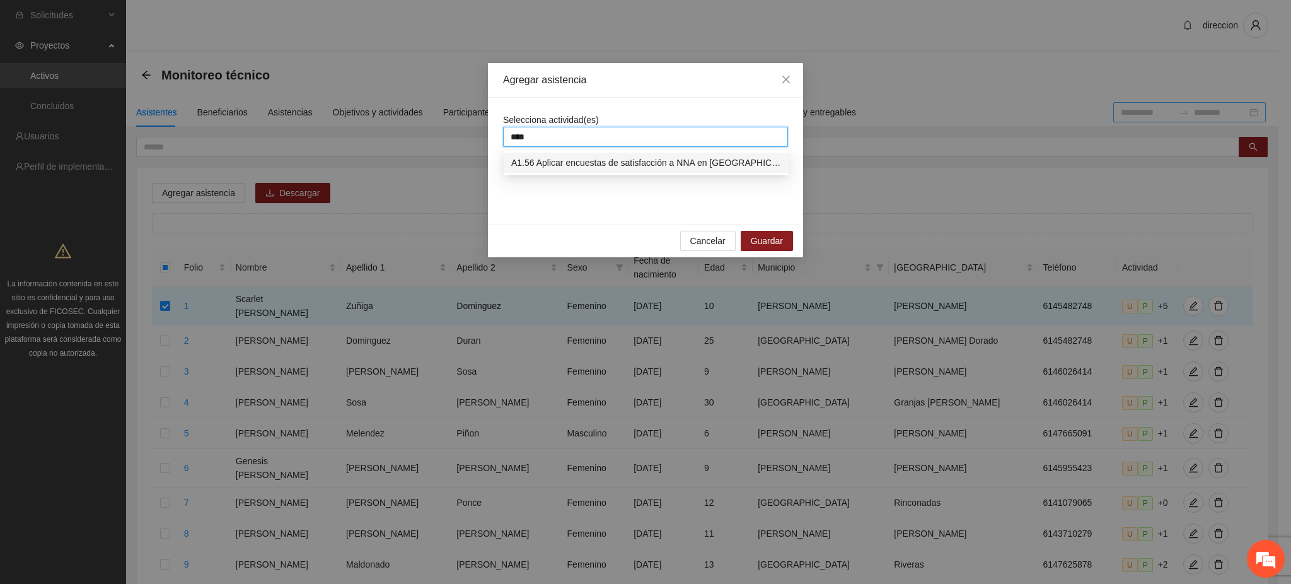
click at [551, 160] on div "A1.56 Aplicar encuestas de satisfacción a NNA en [GEOGRAPHIC_DATA]" at bounding box center [646, 163] width 270 height 14
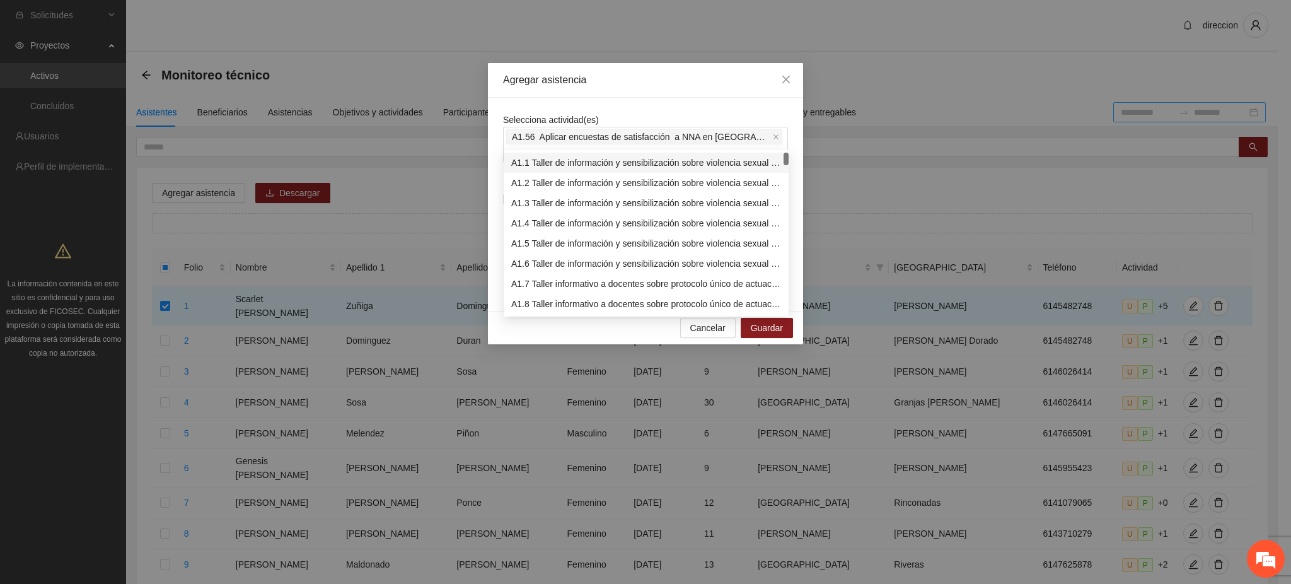
click at [668, 115] on div "Selecciona actividad(es) A1.56 Aplicar encuestas de satisfacción a NNA en [GEOG…" at bounding box center [645, 137] width 285 height 49
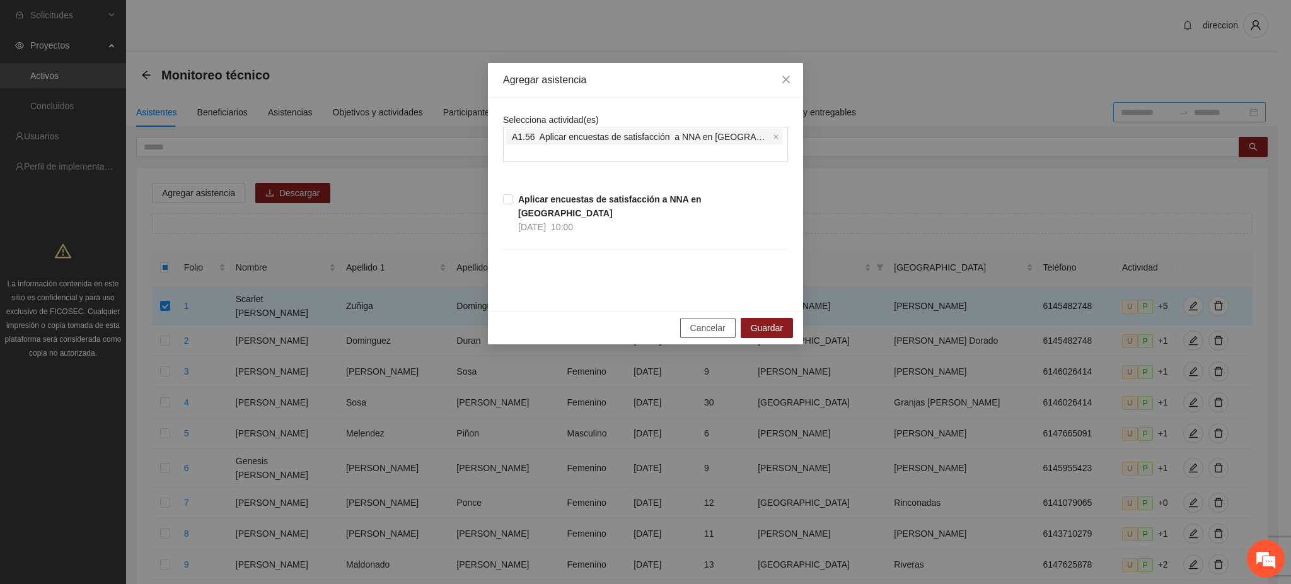
click at [707, 321] on span "Cancelar" at bounding box center [707, 328] width 35 height 14
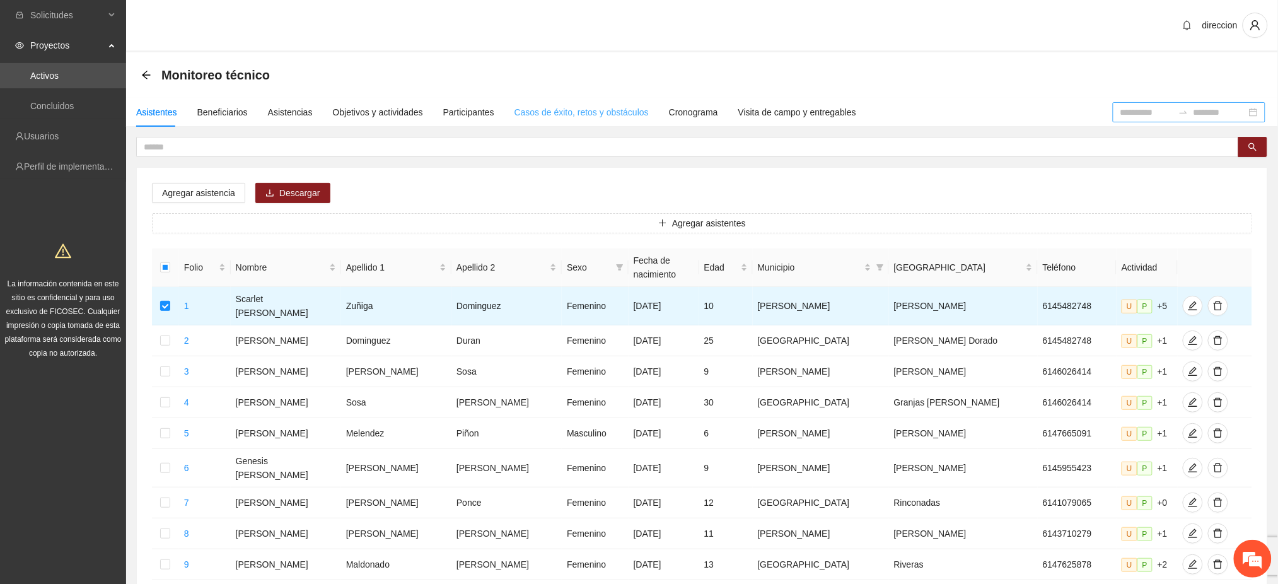
click at [617, 120] on div "Casos de éxito, retos y obstáculos" at bounding box center [581, 112] width 134 height 29
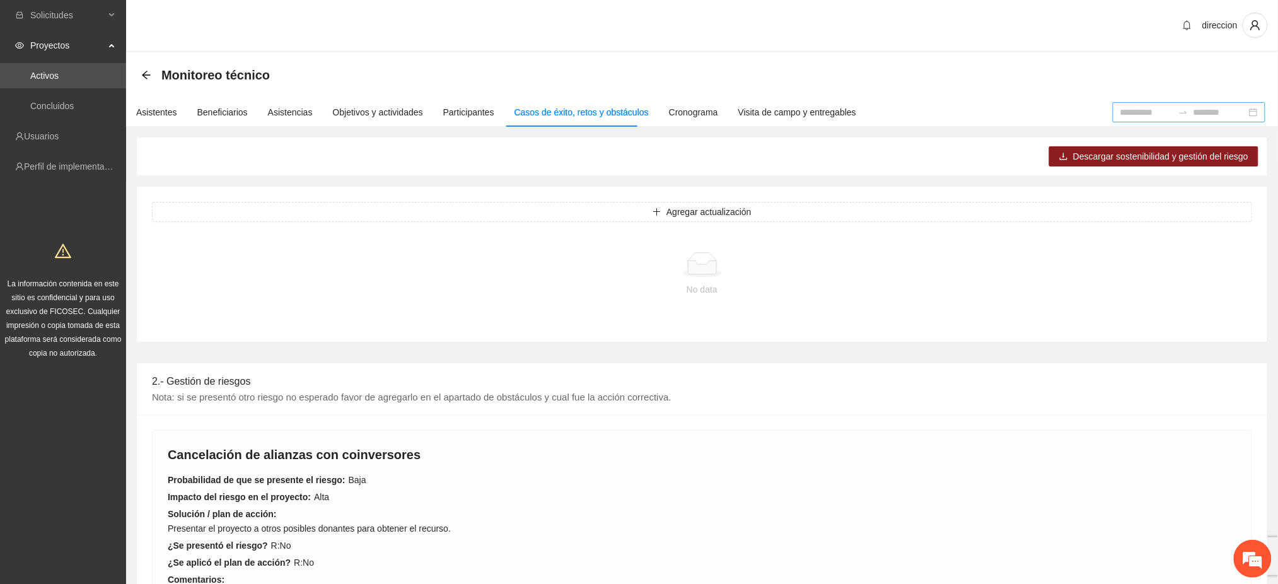
click at [617, 120] on div "Casos de éxito, retos y obstáculos" at bounding box center [581, 112] width 134 height 29
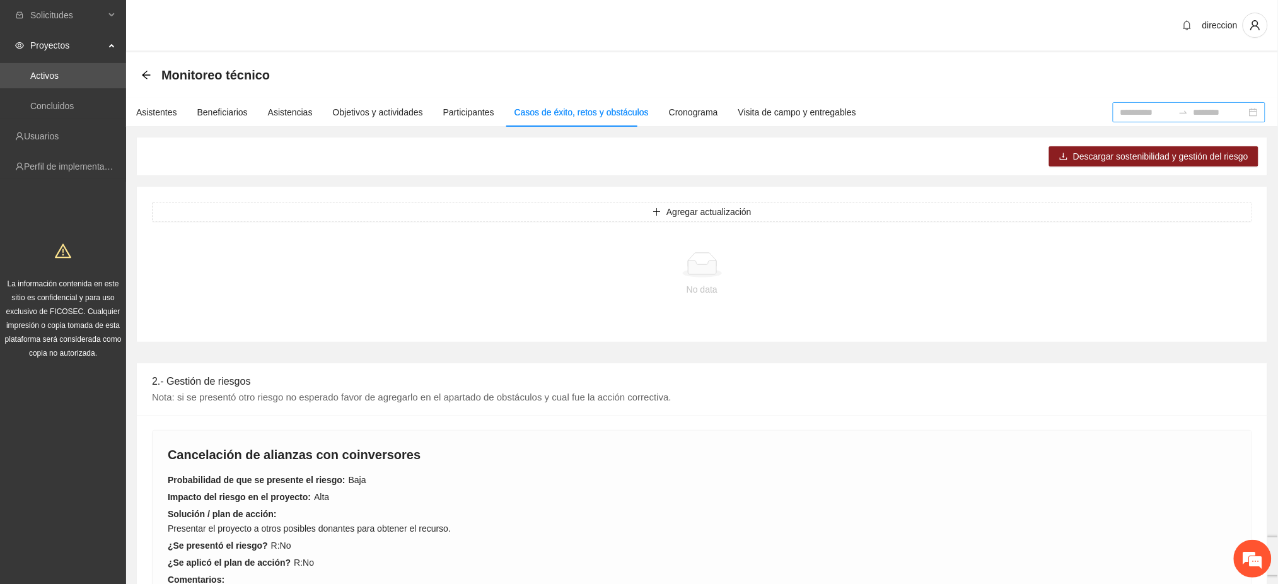
click at [617, 120] on div "Casos de éxito, retos y obstáculos" at bounding box center [581, 112] width 134 height 29
